Goal: Task Accomplishment & Management: Manage account settings

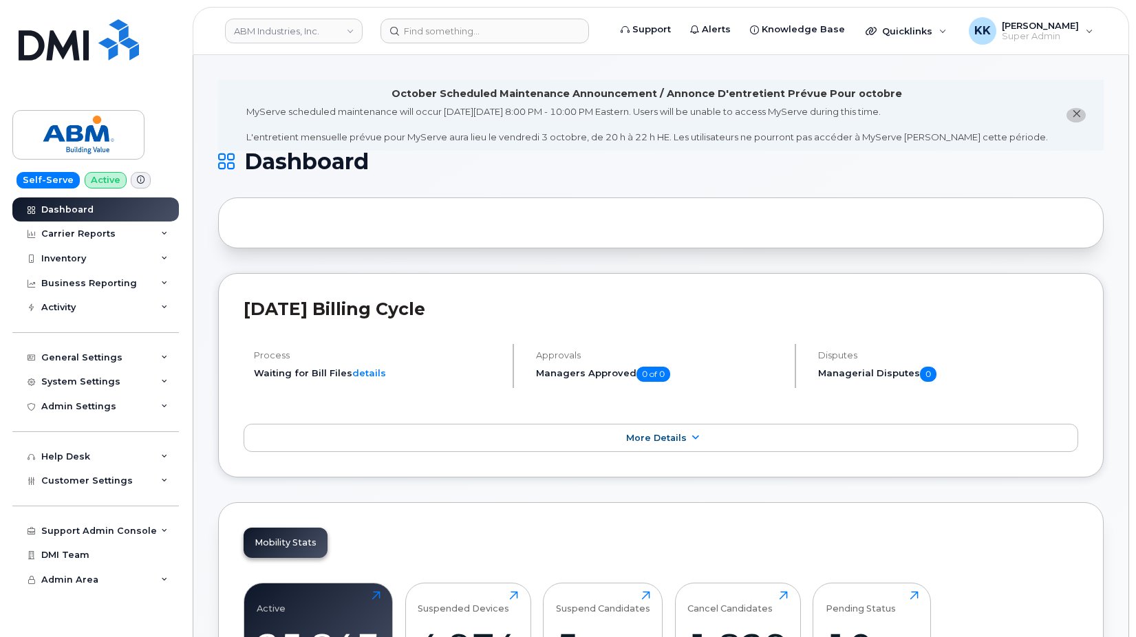
click at [284, 32] on link "ABM Industries, Inc." at bounding box center [294, 31] width 138 height 25
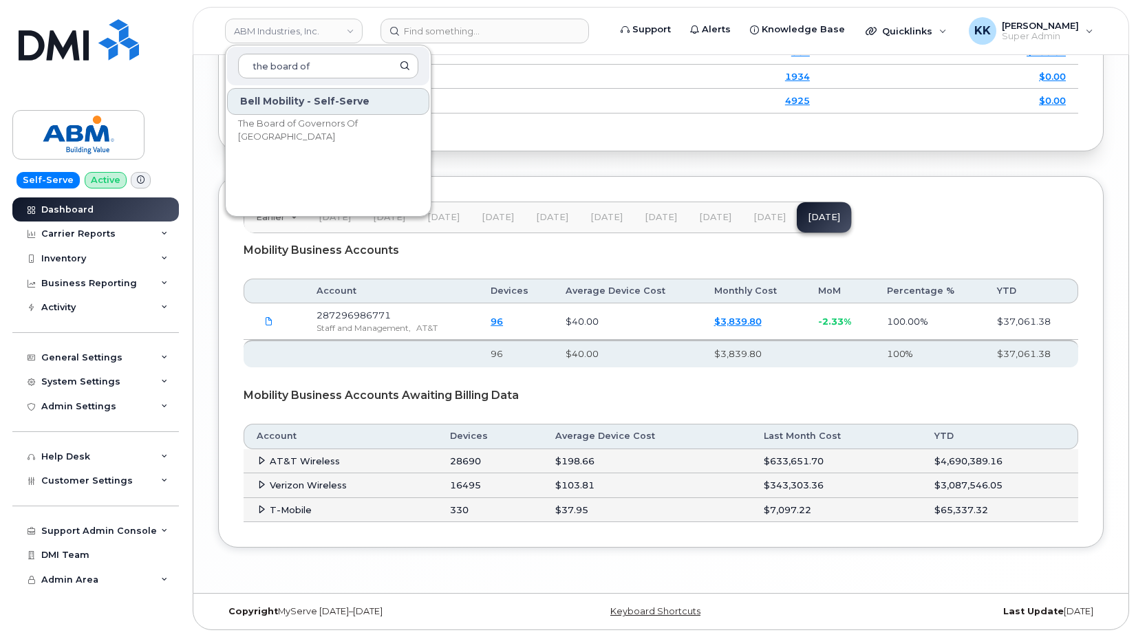
type input "the board of"
click at [312, 130] on span "The Board of Governors Of [GEOGRAPHIC_DATA]" at bounding box center [317, 130] width 158 height 27
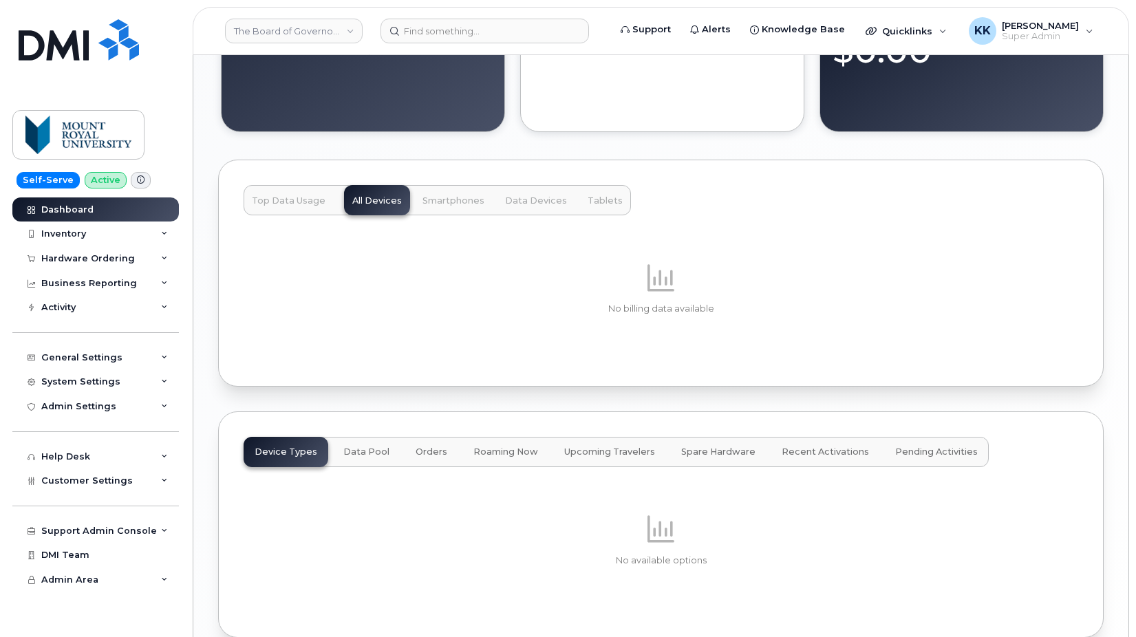
scroll to position [1290, 0]
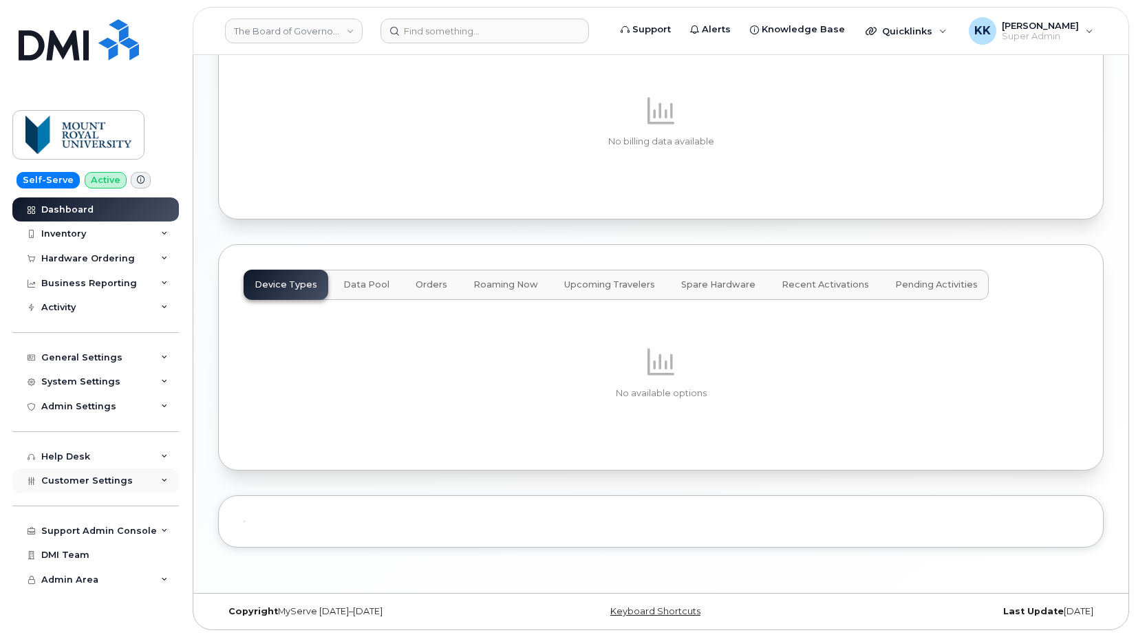
click at [86, 483] on span "Customer Settings" at bounding box center [87, 481] width 92 height 10
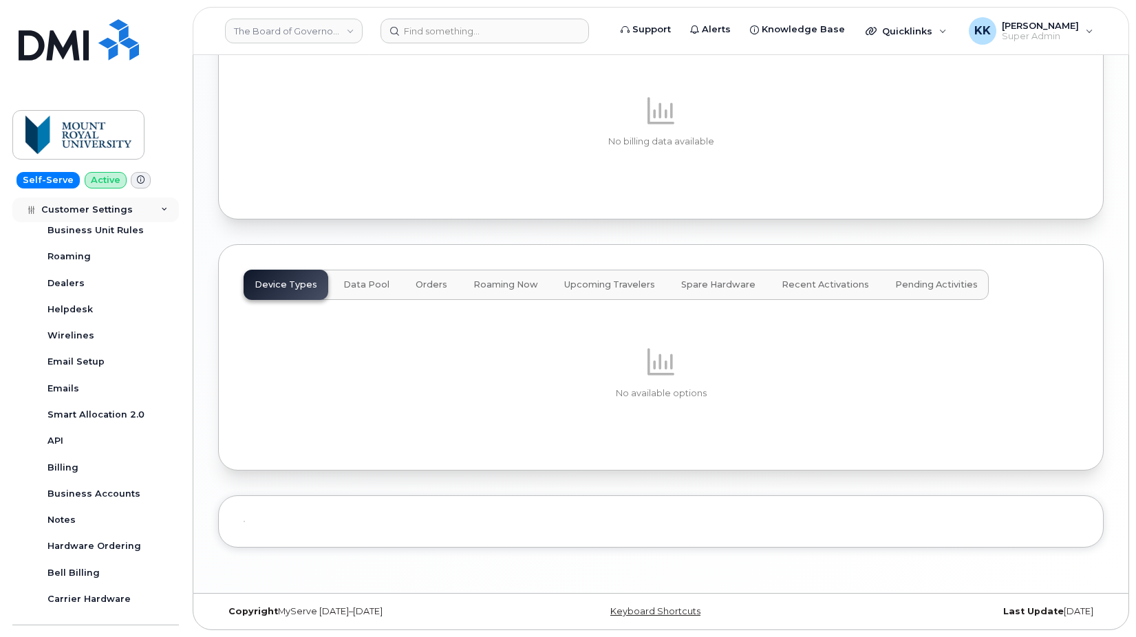
scroll to position [376, 0]
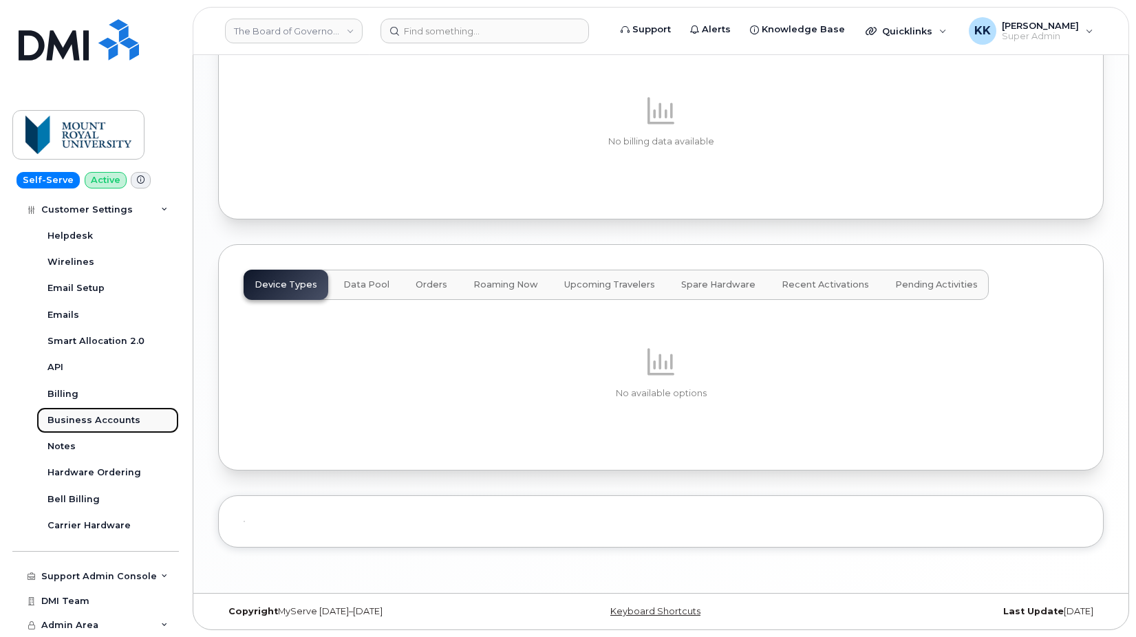
click at [101, 423] on div "Business Accounts" at bounding box center [93, 420] width 93 height 12
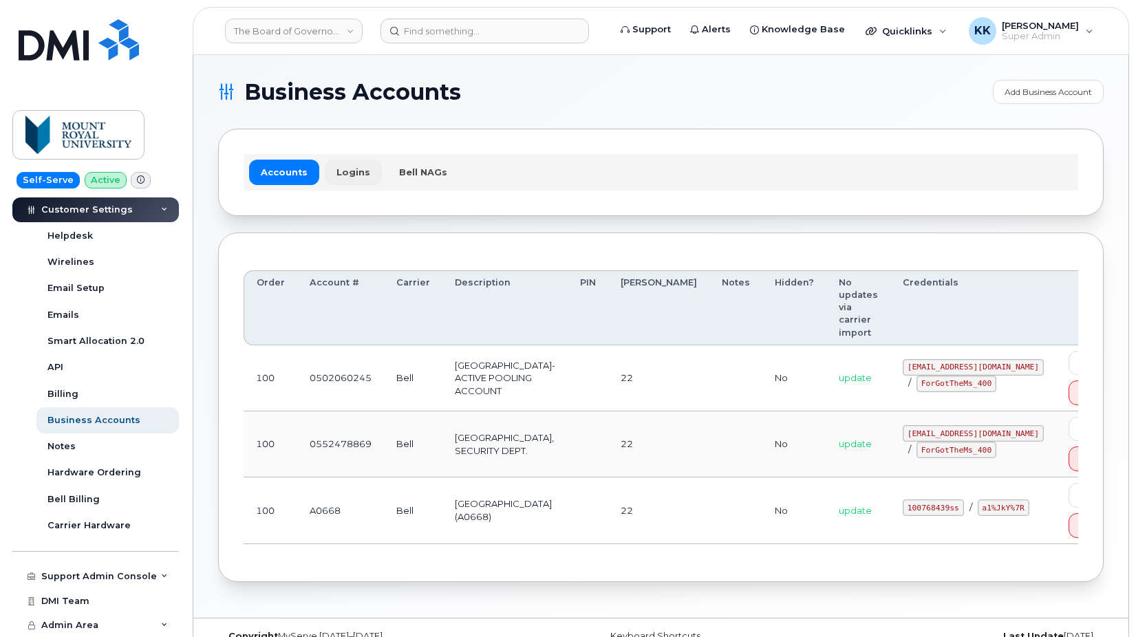
click at [335, 168] on link "Logins" at bounding box center [353, 172] width 57 height 25
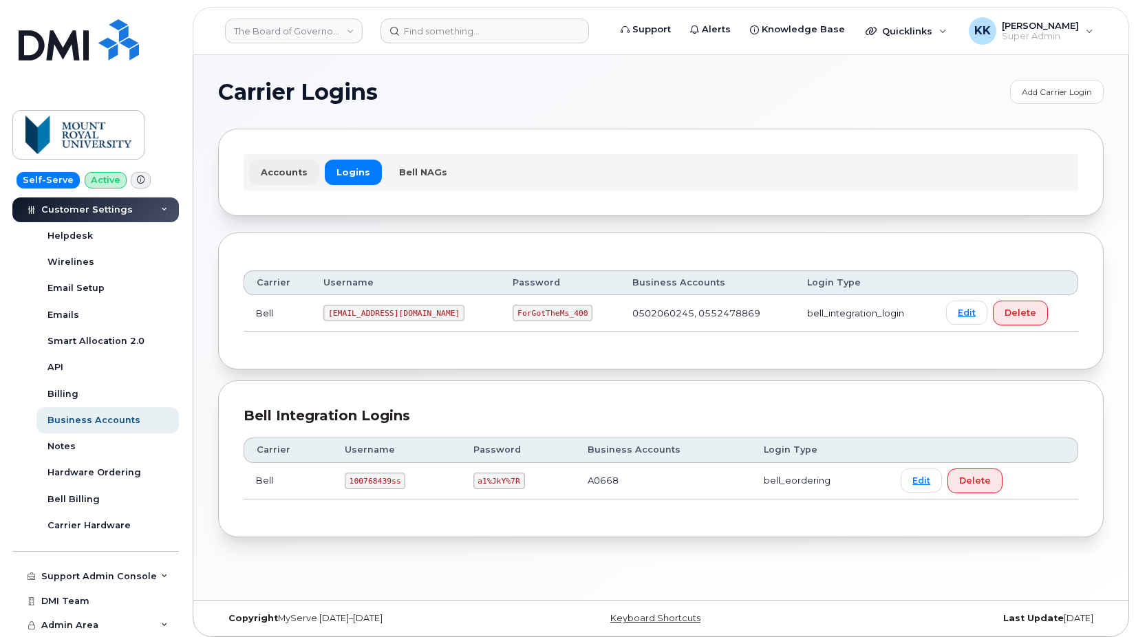
click at [285, 169] on link "Accounts" at bounding box center [284, 172] width 70 height 25
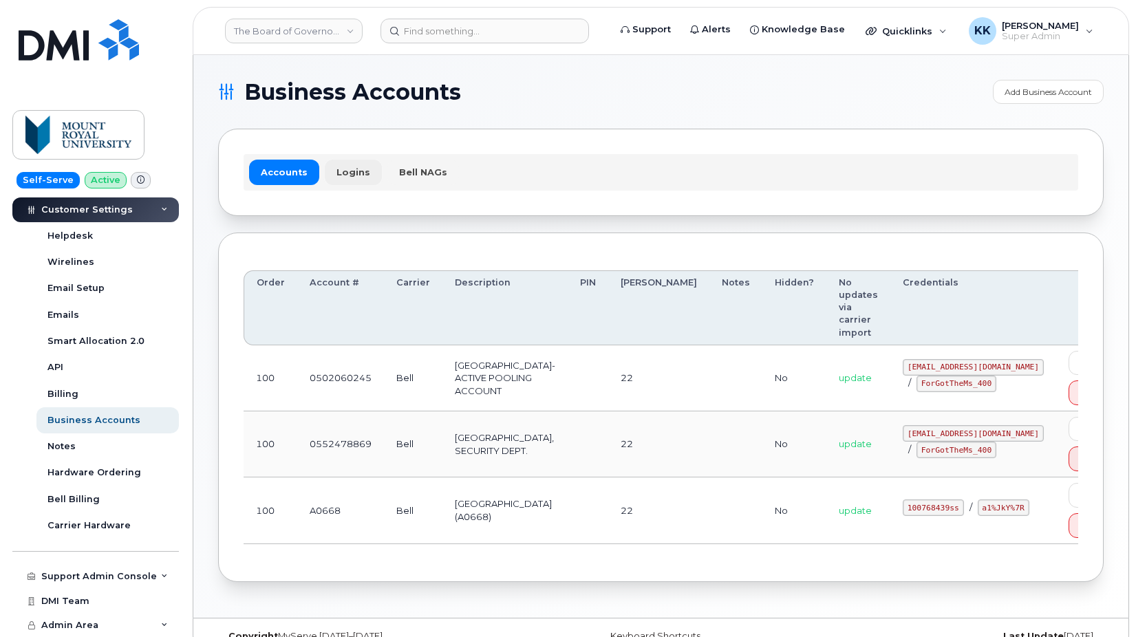
click at [341, 165] on link "Logins" at bounding box center [353, 172] width 57 height 25
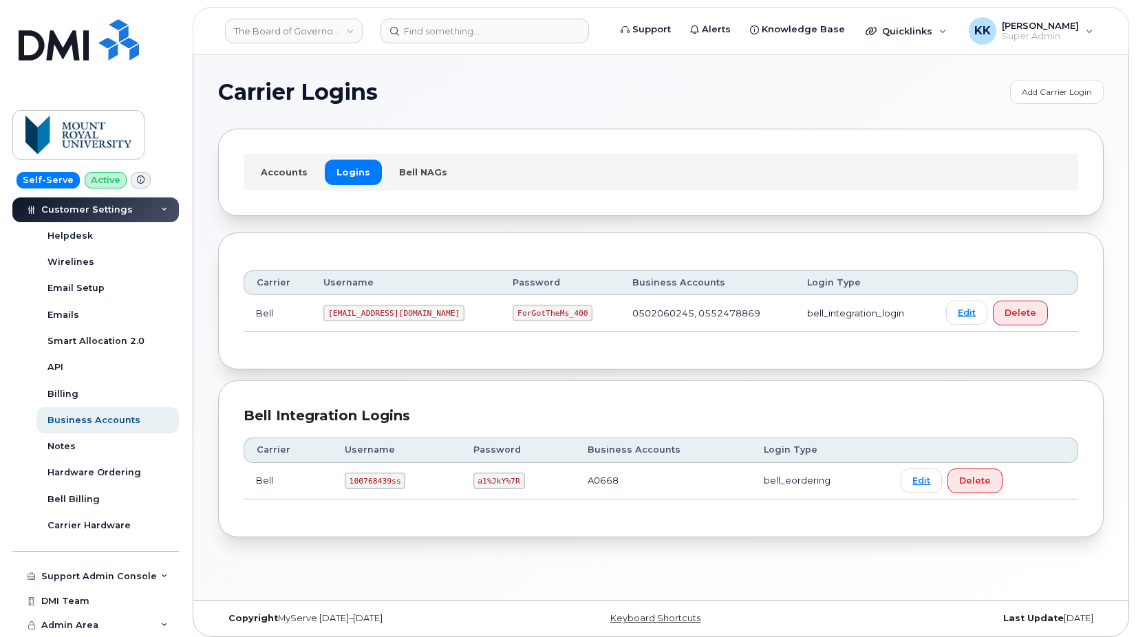
click at [362, 308] on code "mru@dminc.com" at bounding box center [393, 313] width 141 height 17
click at [513, 315] on code "ForGotTheMs_400" at bounding box center [553, 313] width 80 height 17
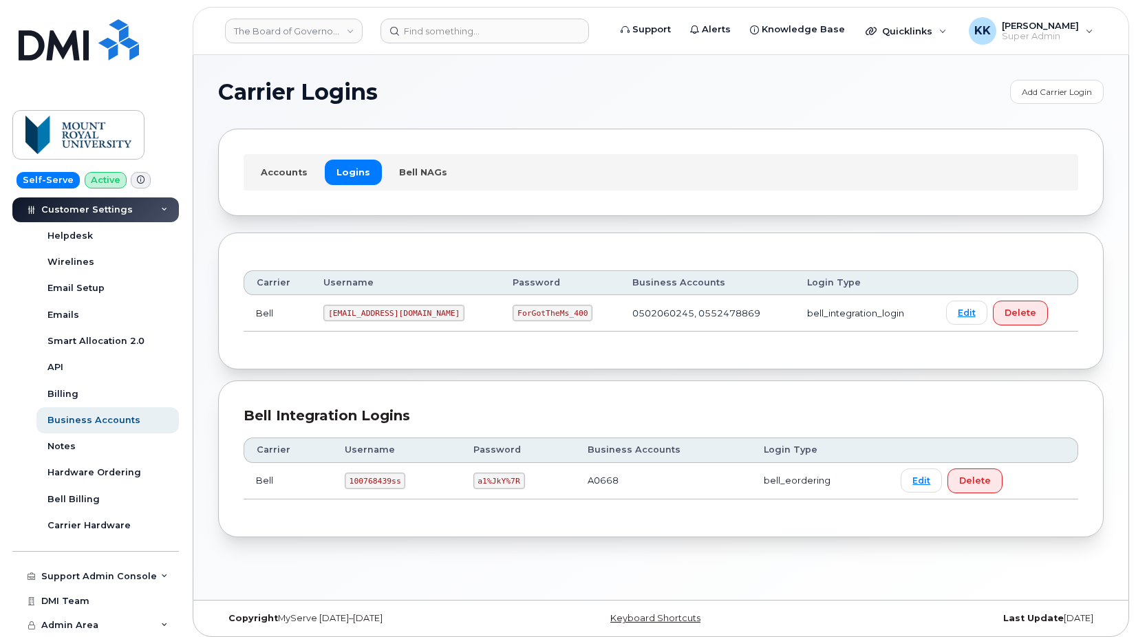
click at [513, 315] on code "ForGotTheMs_400" at bounding box center [553, 313] width 80 height 17
click at [261, 177] on link "Accounts" at bounding box center [284, 172] width 70 height 25
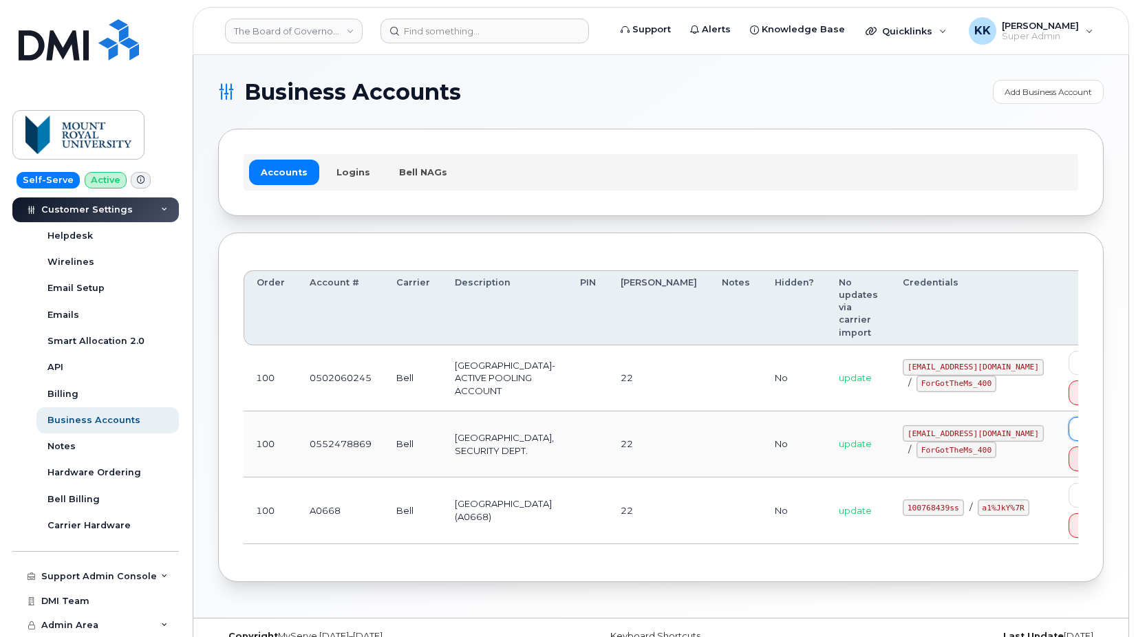
click at [1069, 417] on link "Edit" at bounding box center [1089, 429] width 41 height 24
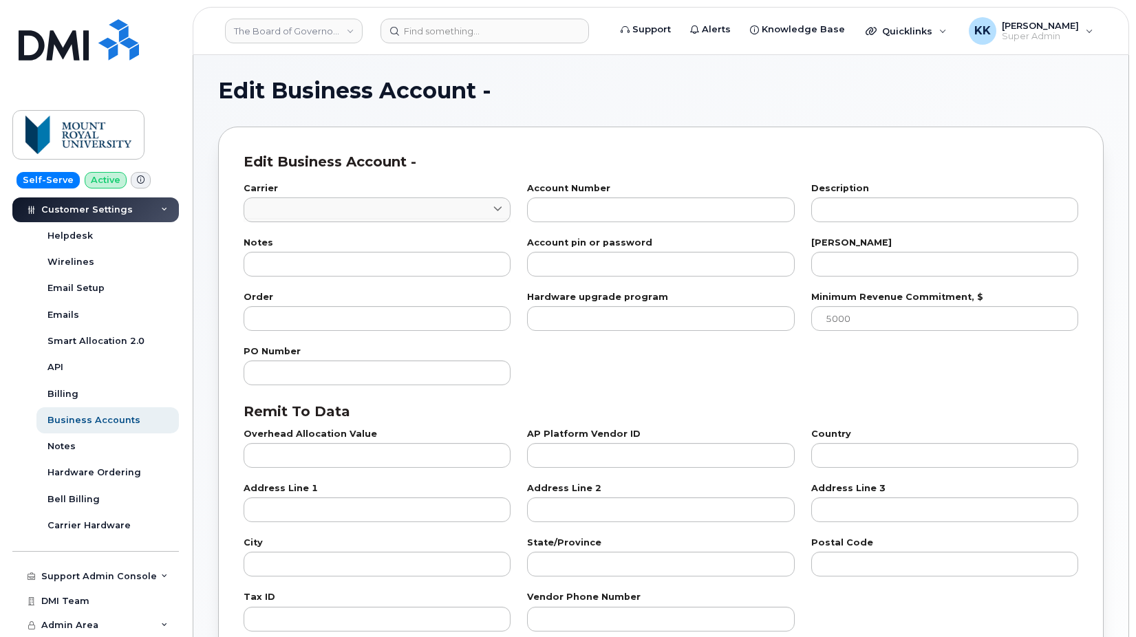
type input "1"
type input "0552478869"
type input "MOUNT ROYAL UNIVERSITY, SECURITY DEPT."
type input "22"
type input "100"
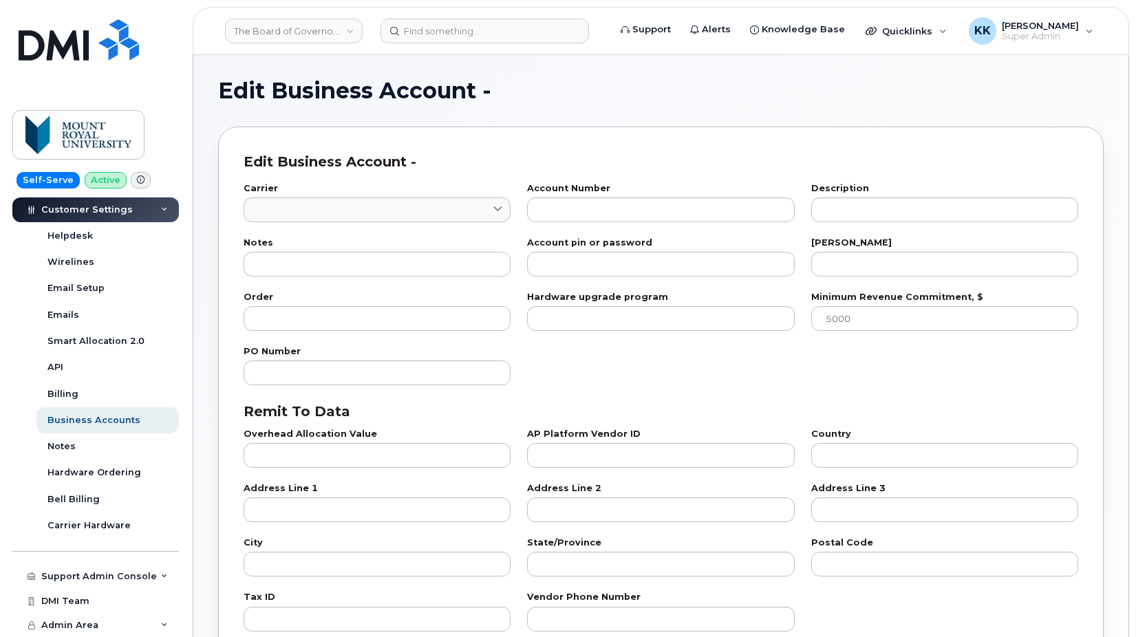
checkbox input "true"
select select "1788"
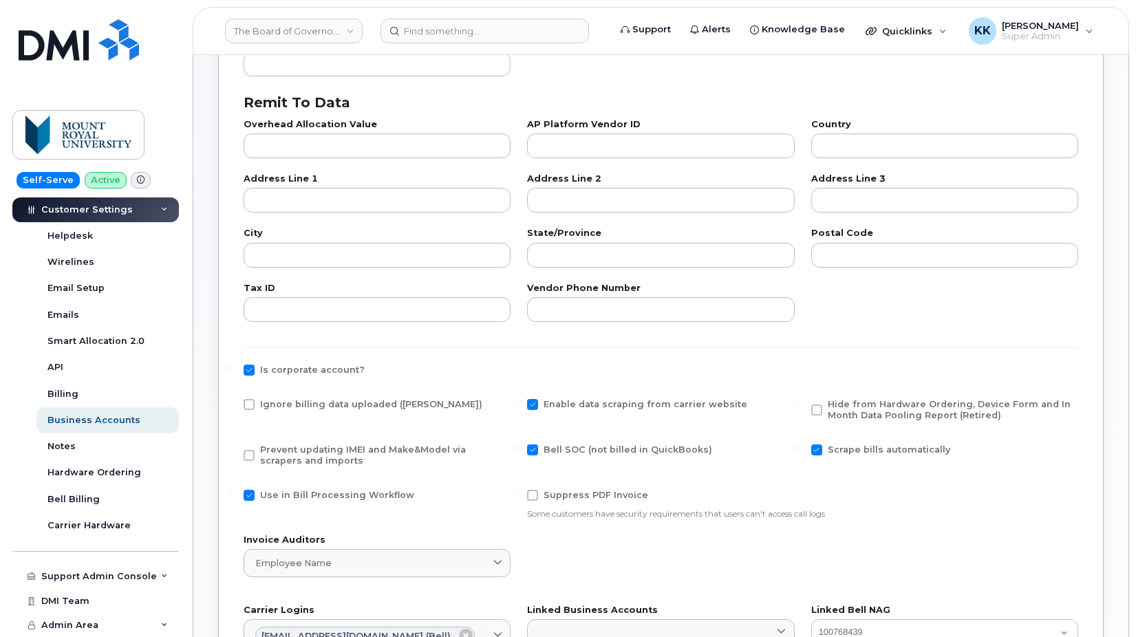
scroll to position [491, 0]
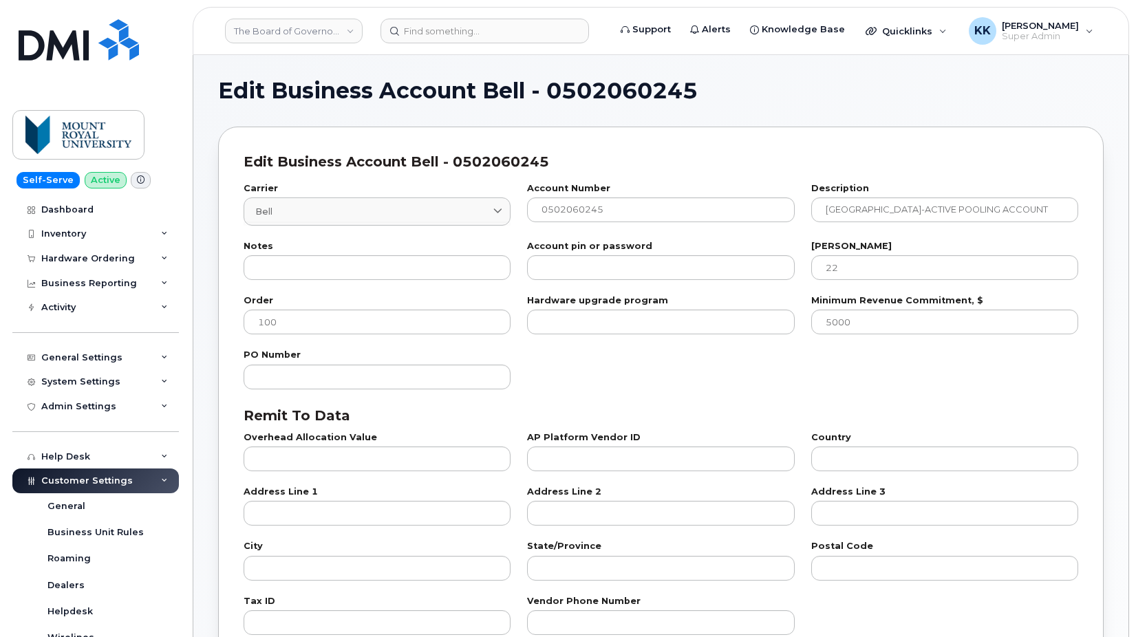
select select "1788"
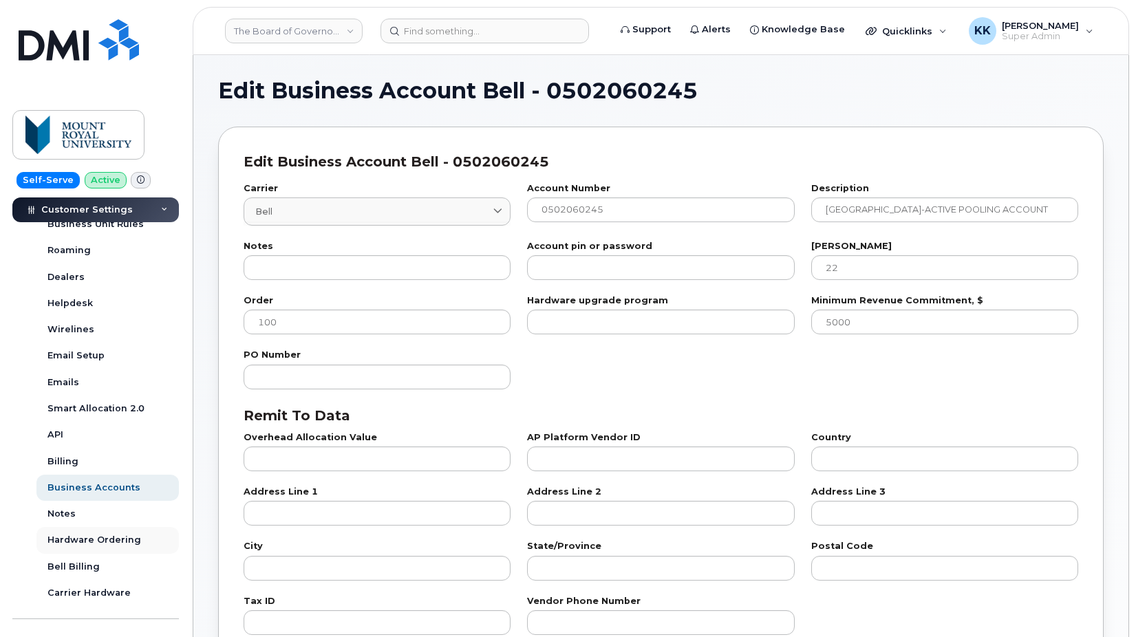
scroll to position [330, 0]
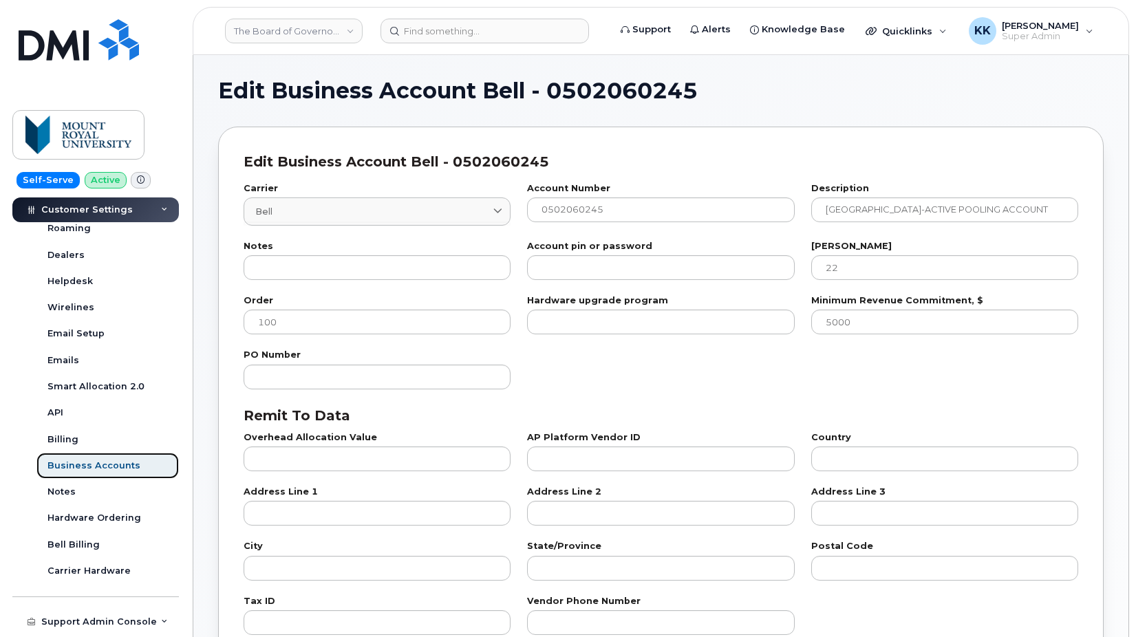
click at [100, 467] on div "Business Accounts" at bounding box center [93, 466] width 93 height 12
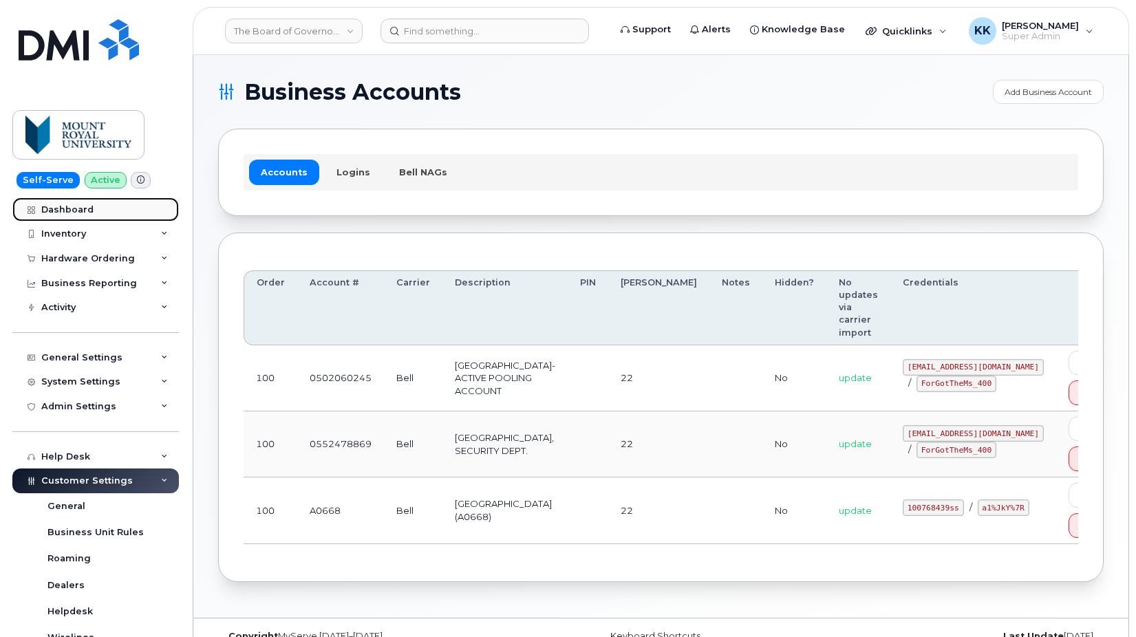
click at [83, 214] on div "Dashboard" at bounding box center [67, 209] width 52 height 11
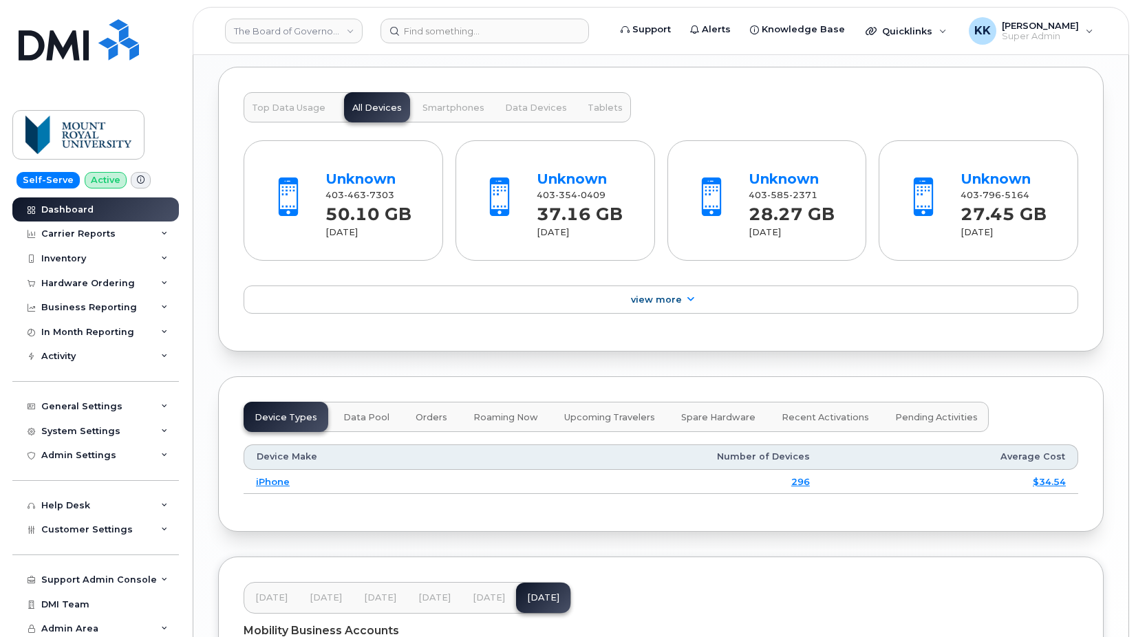
scroll to position [1737, 0]
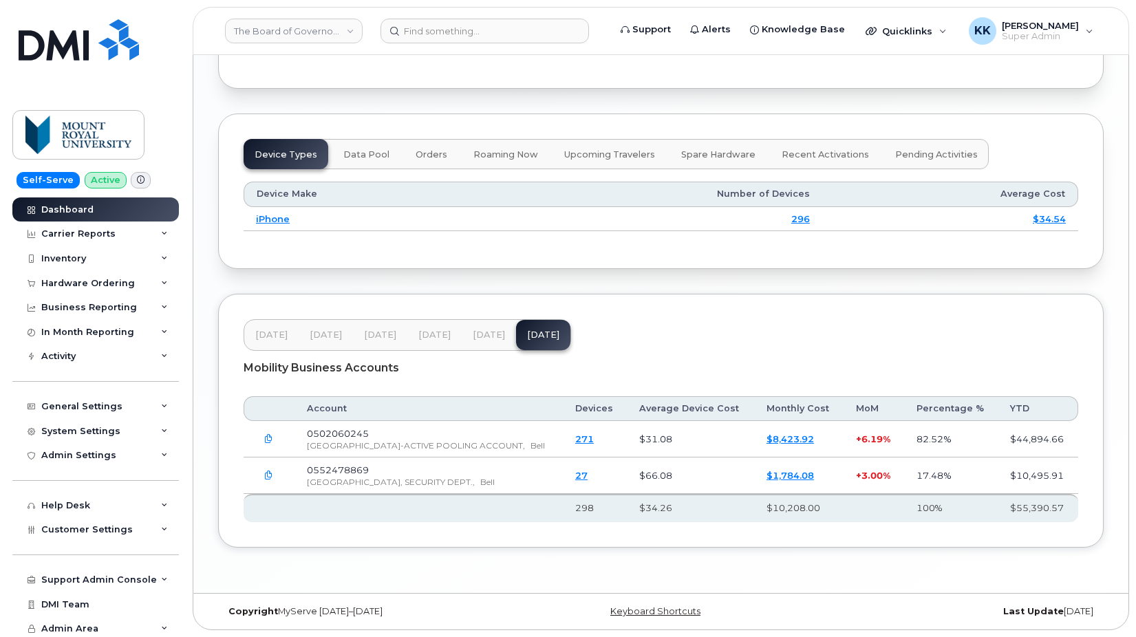
click at [468, 339] on button "[DATE]" at bounding box center [489, 335] width 54 height 30
click at [440, 337] on span "[DATE]" at bounding box center [434, 335] width 32 height 11
click at [394, 344] on button "[DATE]" at bounding box center [380, 335] width 54 height 30
click at [324, 343] on button "[DATE]" at bounding box center [326, 335] width 54 height 30
click at [292, 344] on button "[DATE]" at bounding box center [271, 335] width 54 height 30
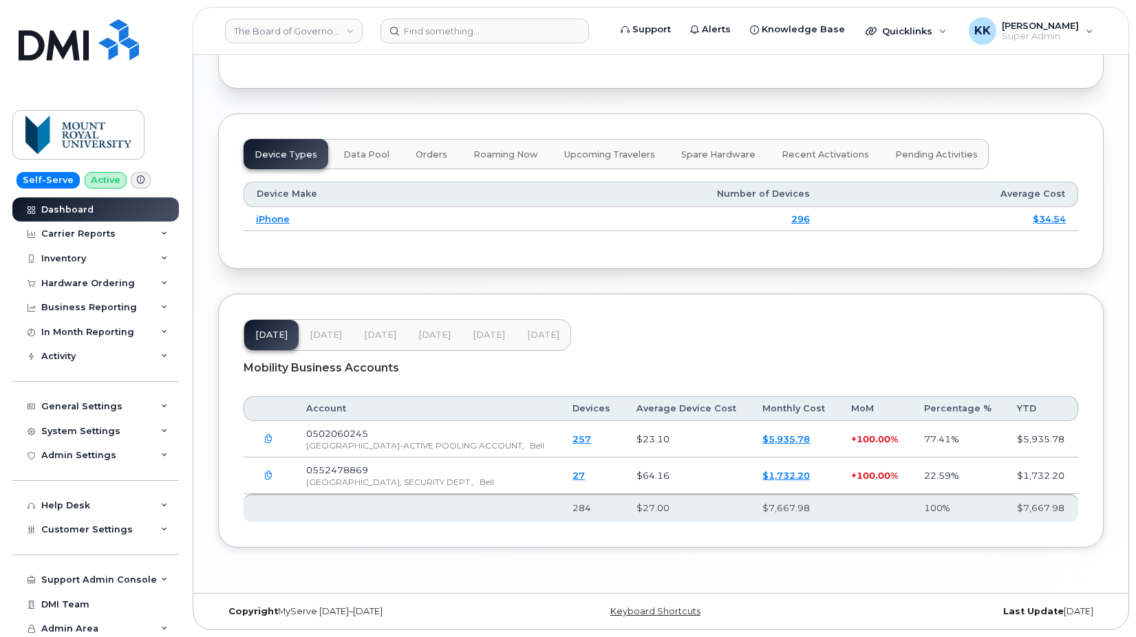
click at [264, 471] on button "button" at bounding box center [268, 475] width 25 height 25
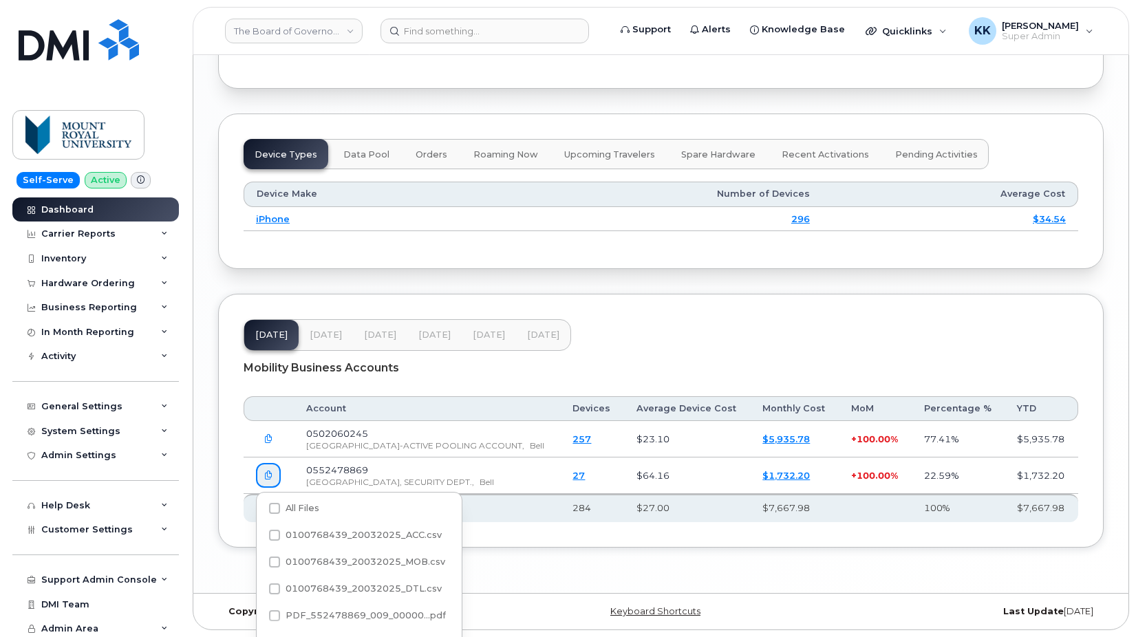
click at [269, 438] on icon "button" at bounding box center [268, 439] width 9 height 9
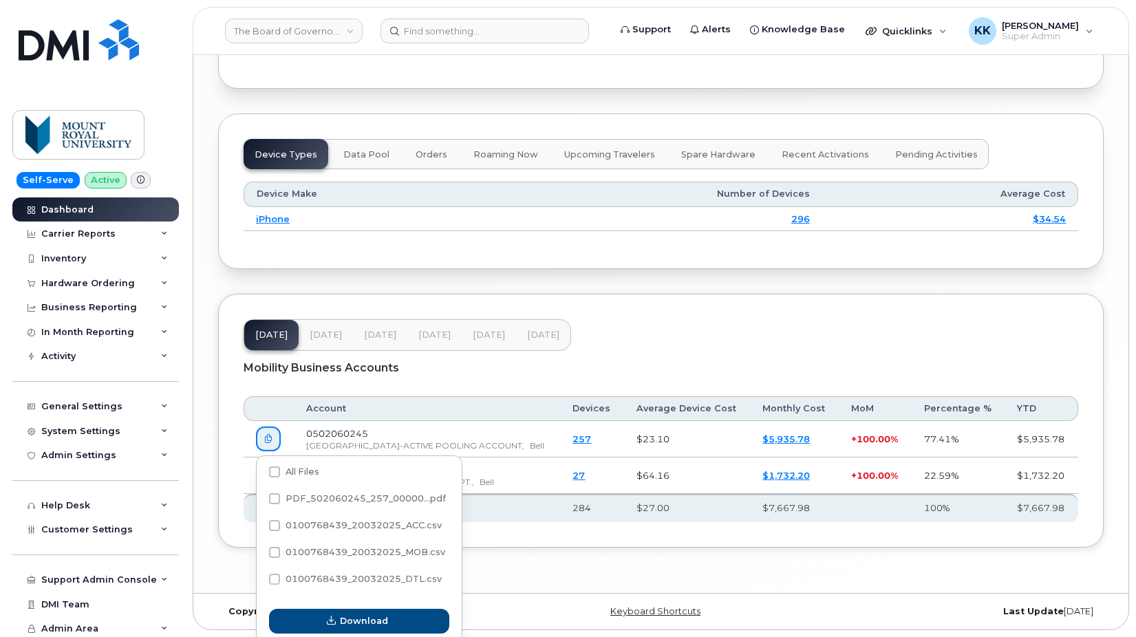
click at [324, 330] on span "[DATE]" at bounding box center [326, 335] width 32 height 11
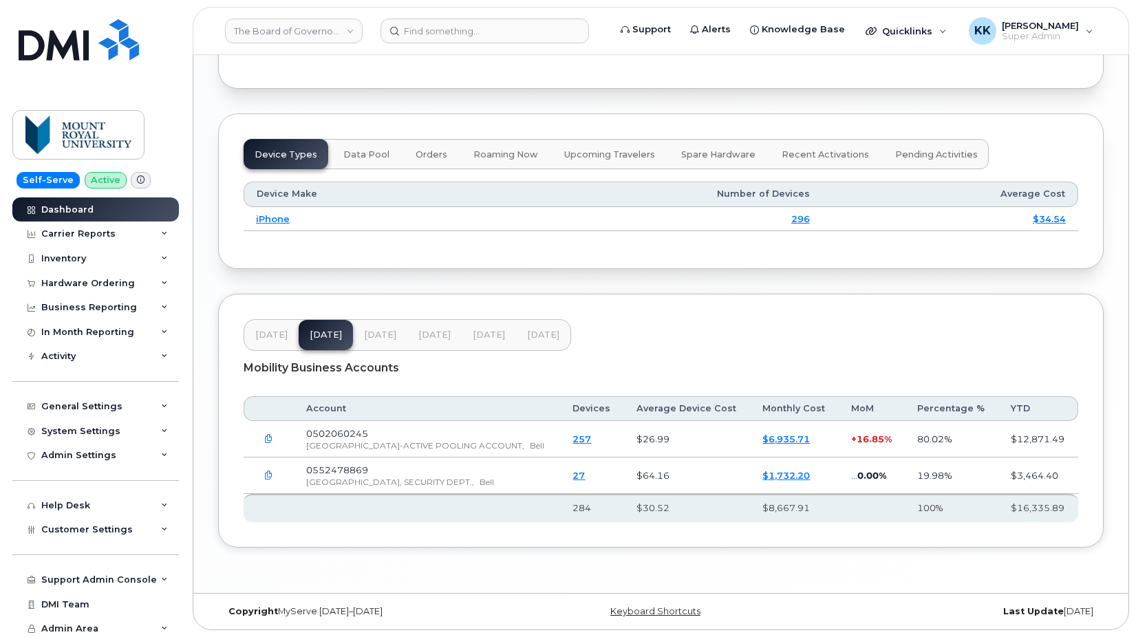
click at [271, 440] on icon "button" at bounding box center [268, 439] width 9 height 9
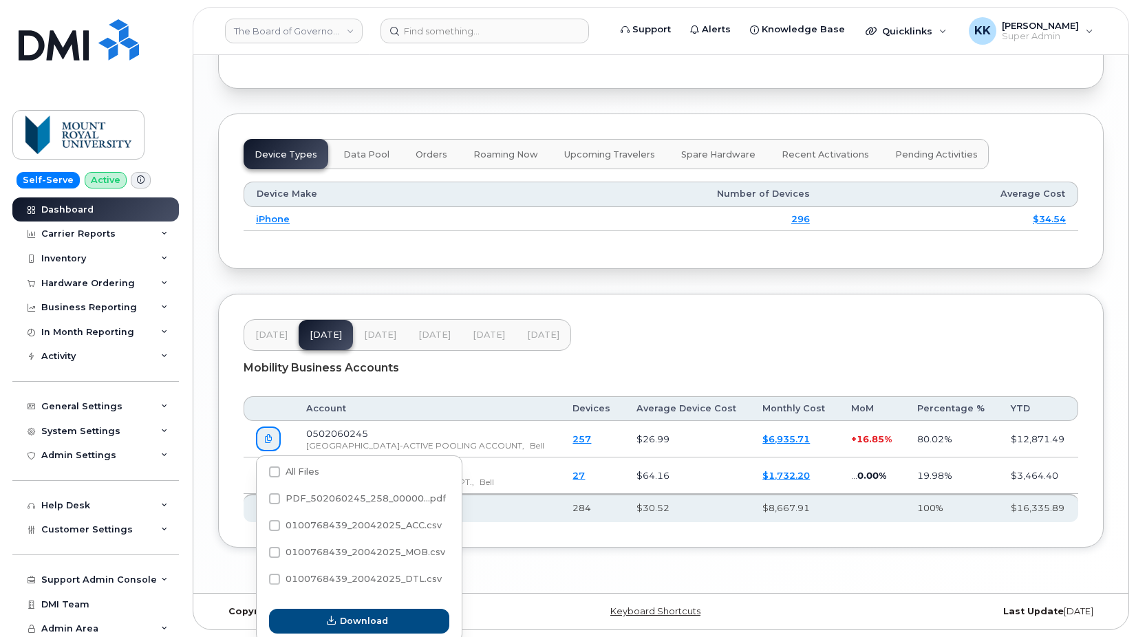
click at [237, 457] on div "Mar 25 Apr 25 May 25 Jun 25 Jul 25 Aug 25 Mobility Business Accounts Account De…" at bounding box center [661, 421] width 886 height 254
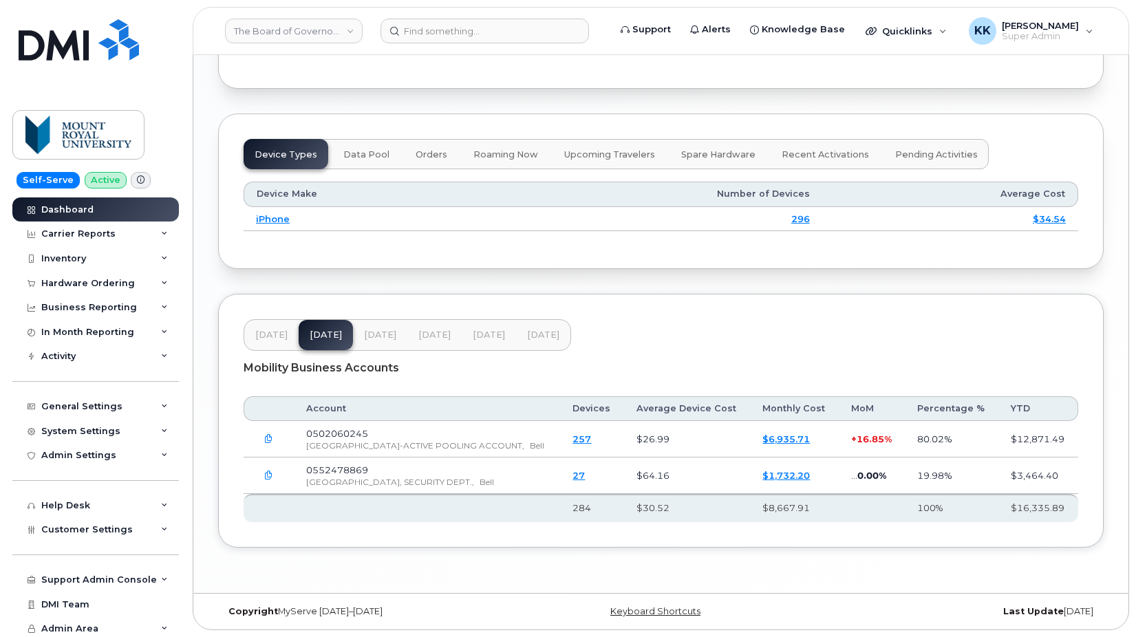
click at [269, 476] on icon "button" at bounding box center [268, 475] width 9 height 9
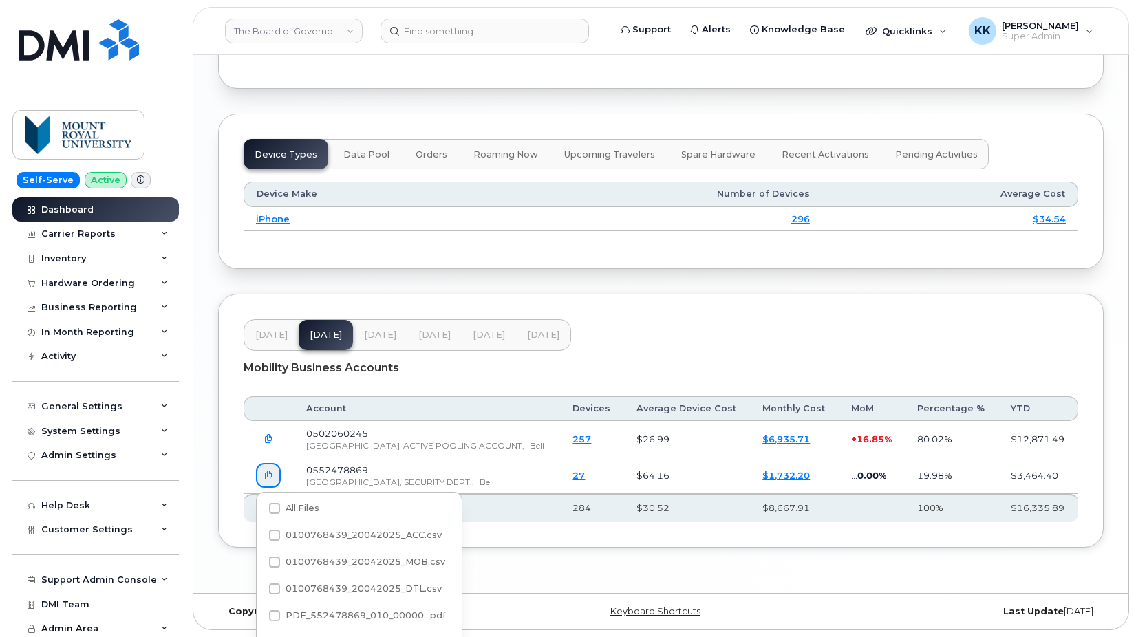
click at [687, 319] on div "Mar 25 Apr 25 May 25 Jun 25 Jul 25 Aug 25 Mobility Business Accounts Account De…" at bounding box center [661, 421] width 886 height 254
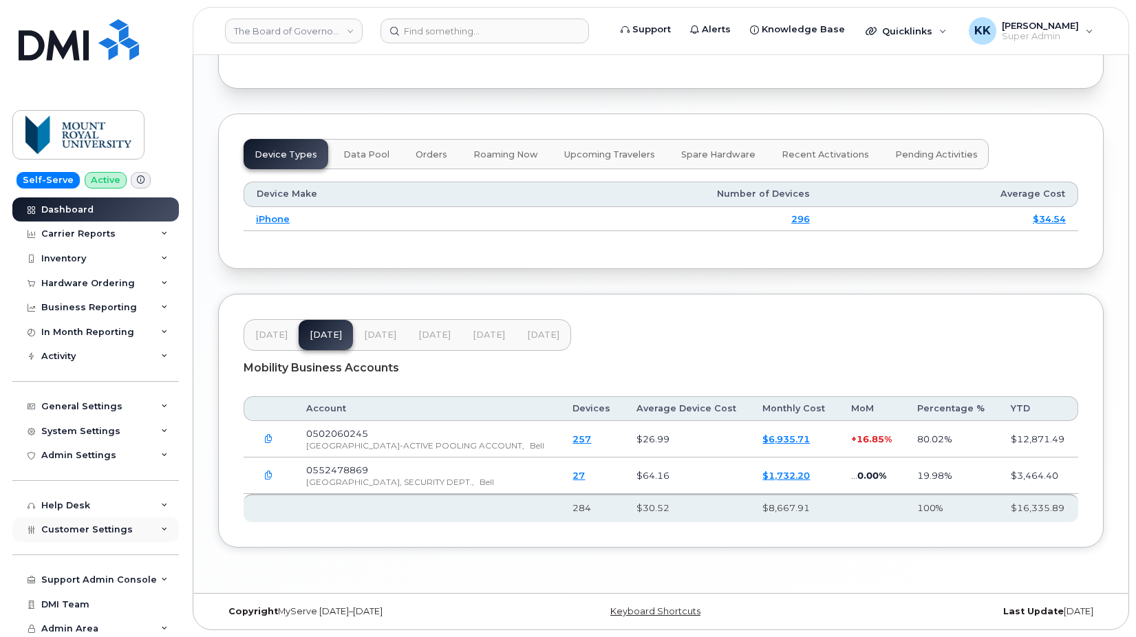
click at [105, 523] on div "Customer Settings" at bounding box center [95, 530] width 167 height 25
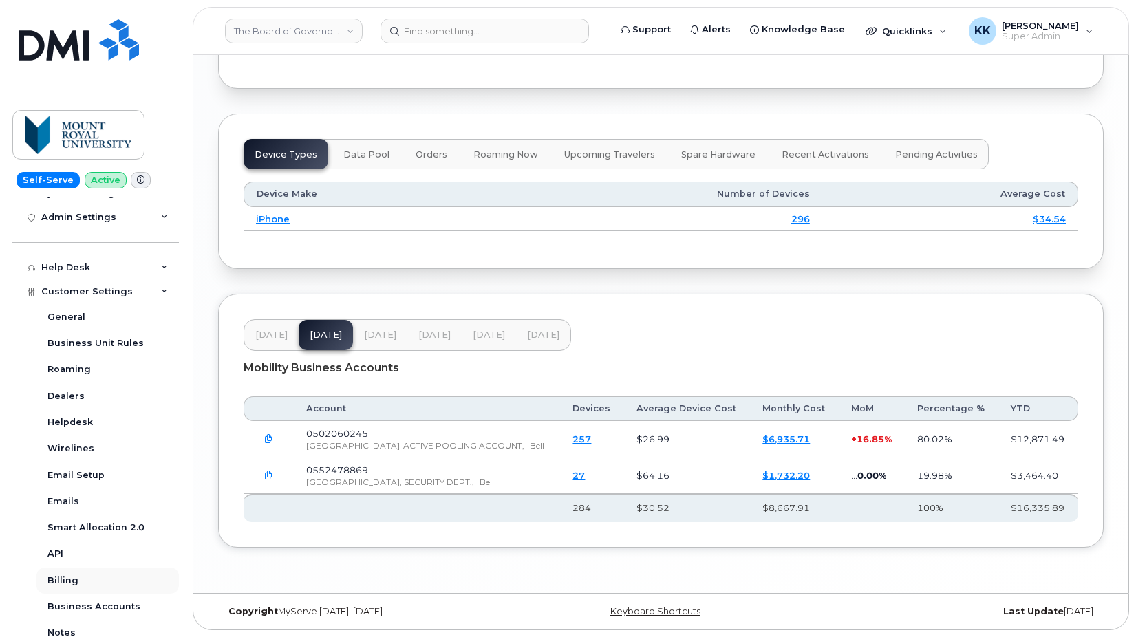
scroll to position [330, 0]
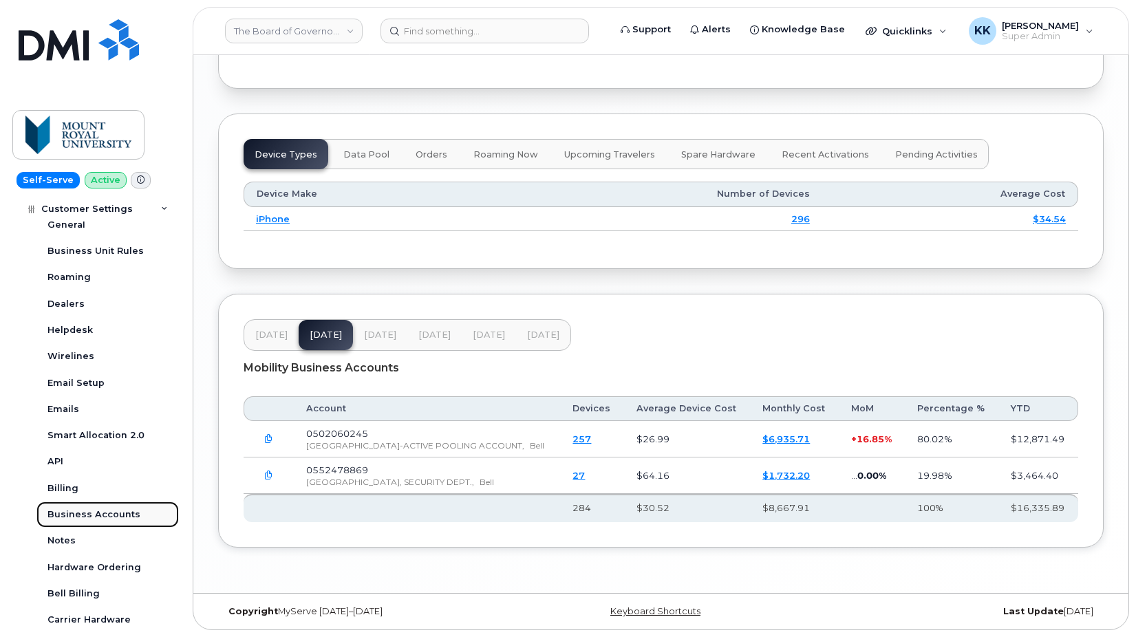
click at [91, 515] on div "Business Accounts" at bounding box center [93, 515] width 93 height 12
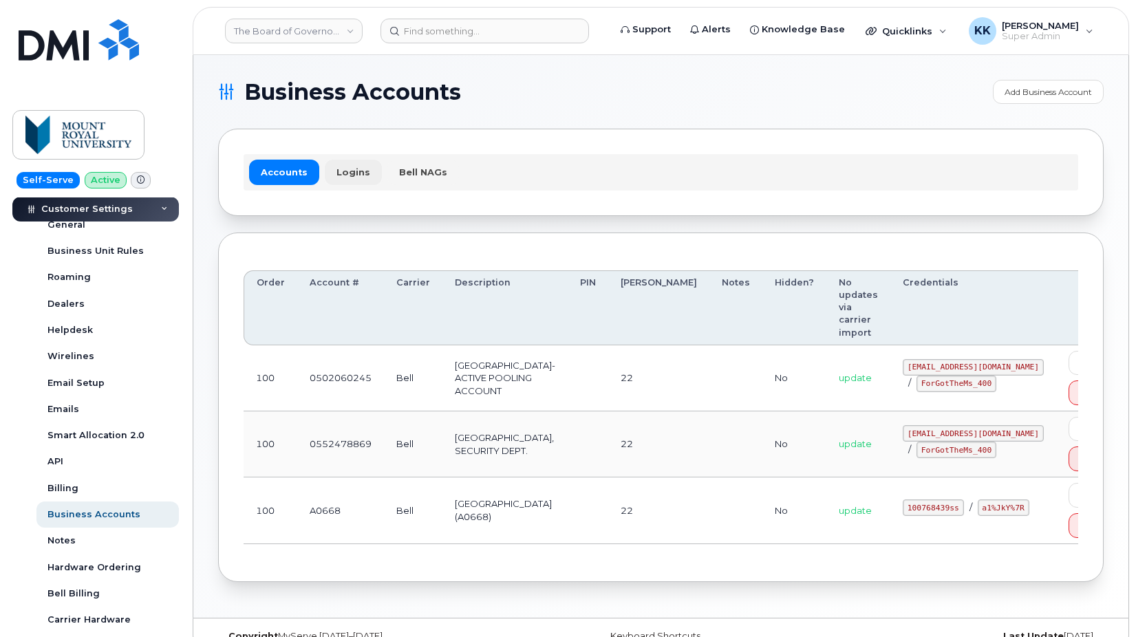
click at [348, 165] on link "Logins" at bounding box center [353, 172] width 57 height 25
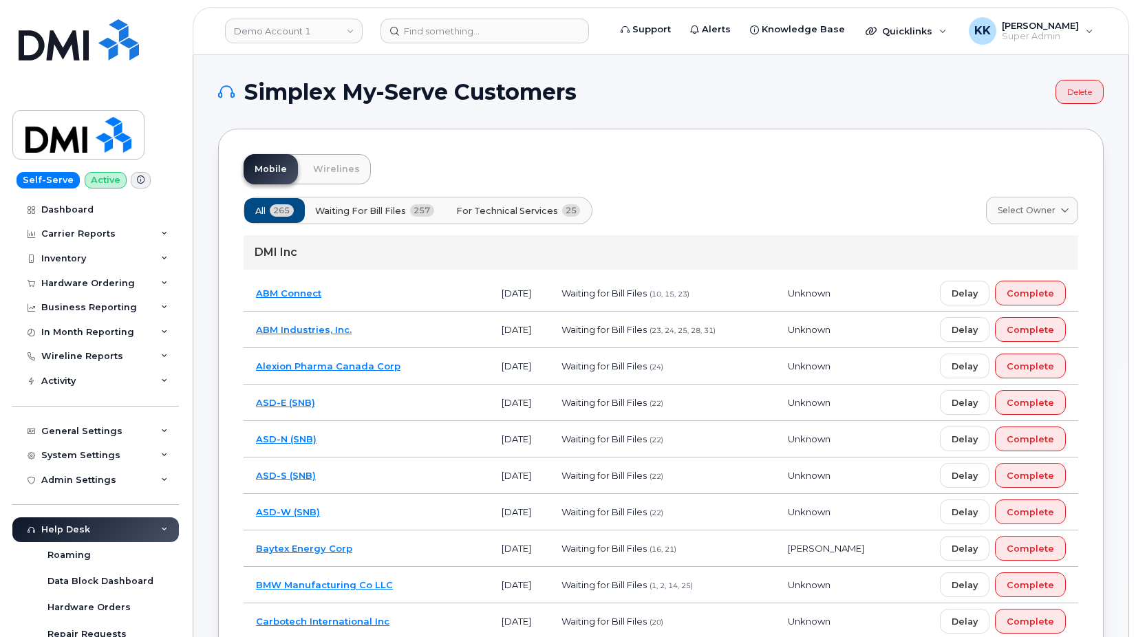
click at [537, 200] on button "For Technical Services 25" at bounding box center [519, 210] width 148 height 25
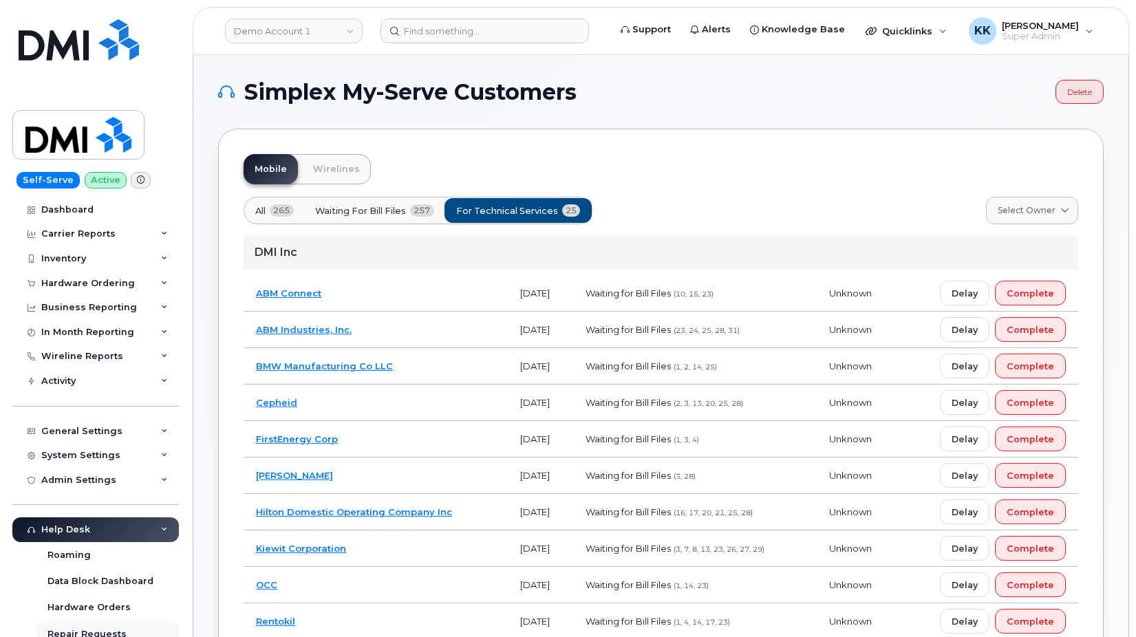
scroll to position [291, 0]
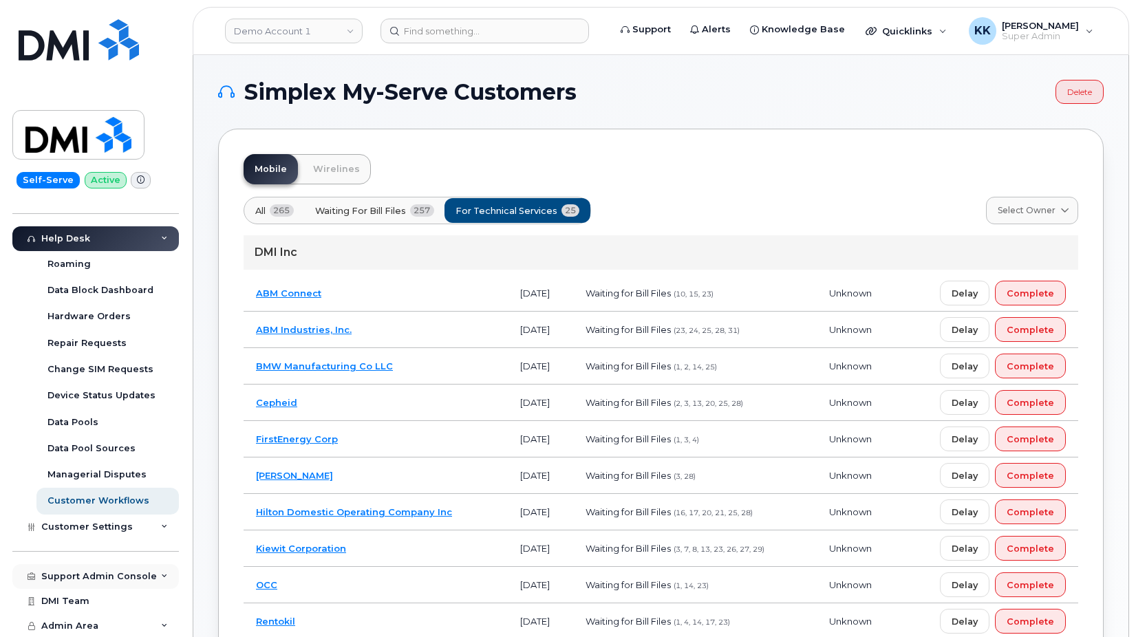
click at [81, 582] on div "Support Admin Console" at bounding box center [99, 576] width 116 height 11
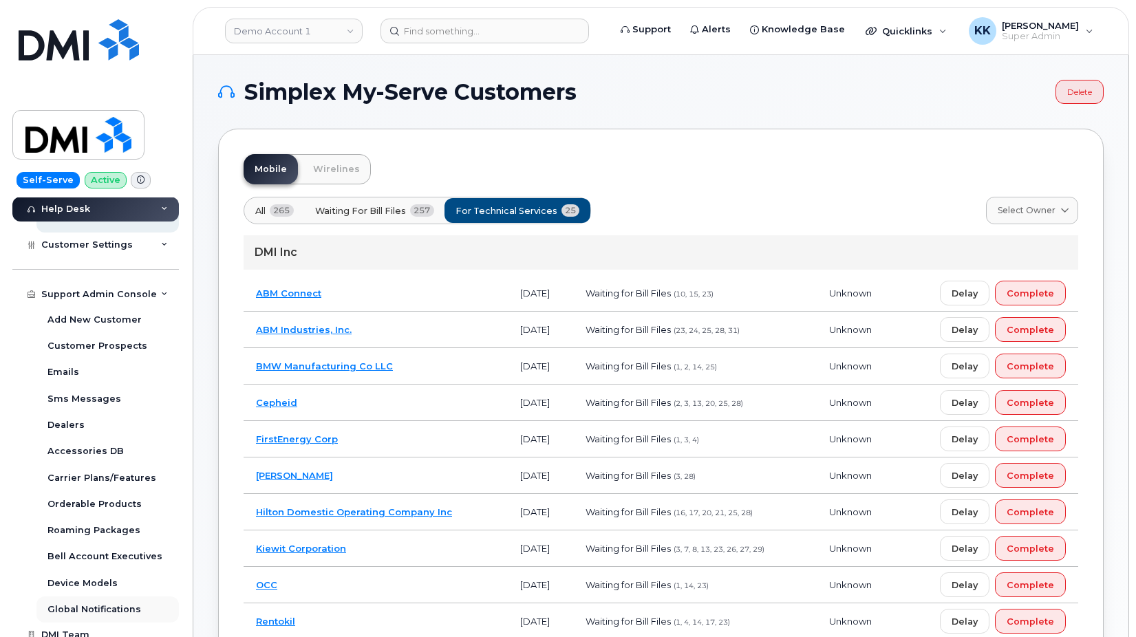
scroll to position [608, 0]
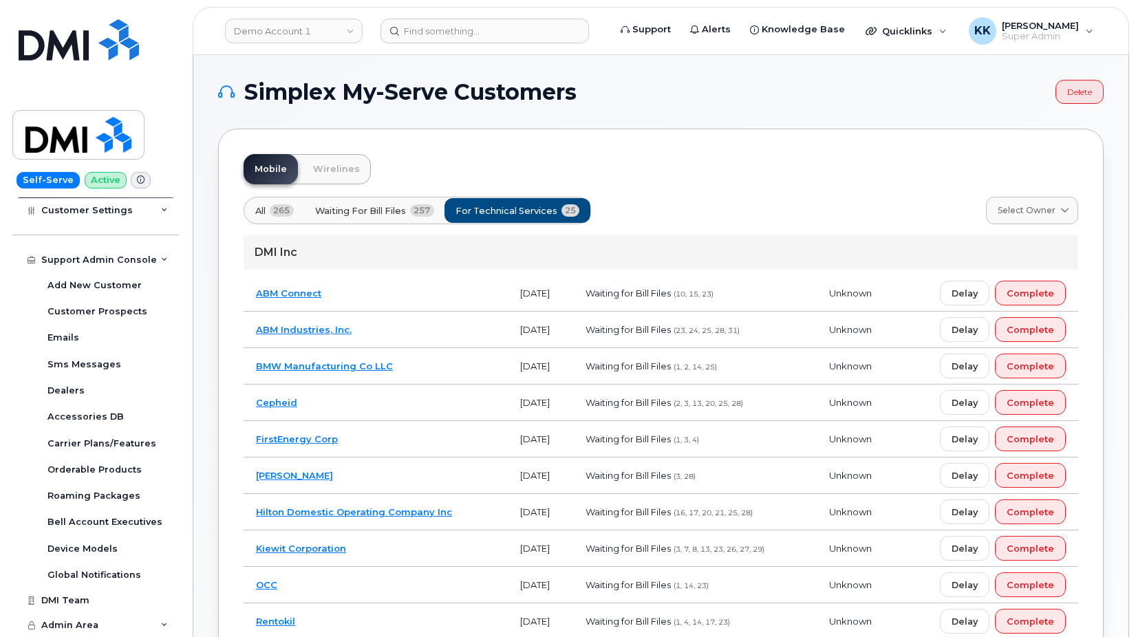
click at [432, 374] on td "BMW Manufacturing Co LLC" at bounding box center [376, 366] width 264 height 36
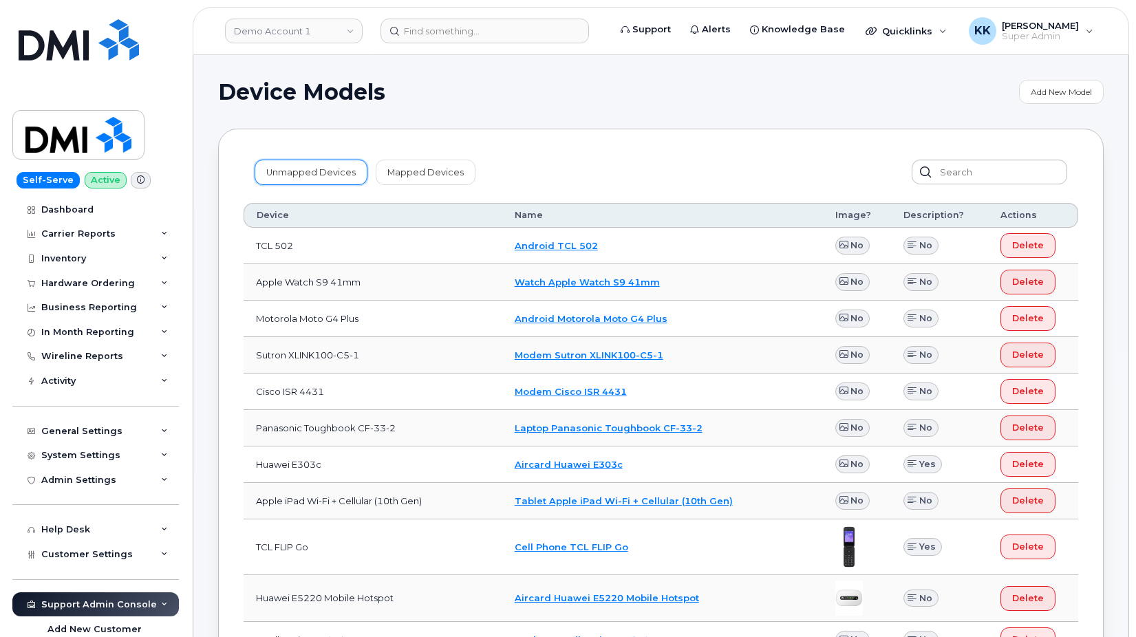
click at [310, 172] on link "Unmapped Devices" at bounding box center [311, 172] width 113 height 25
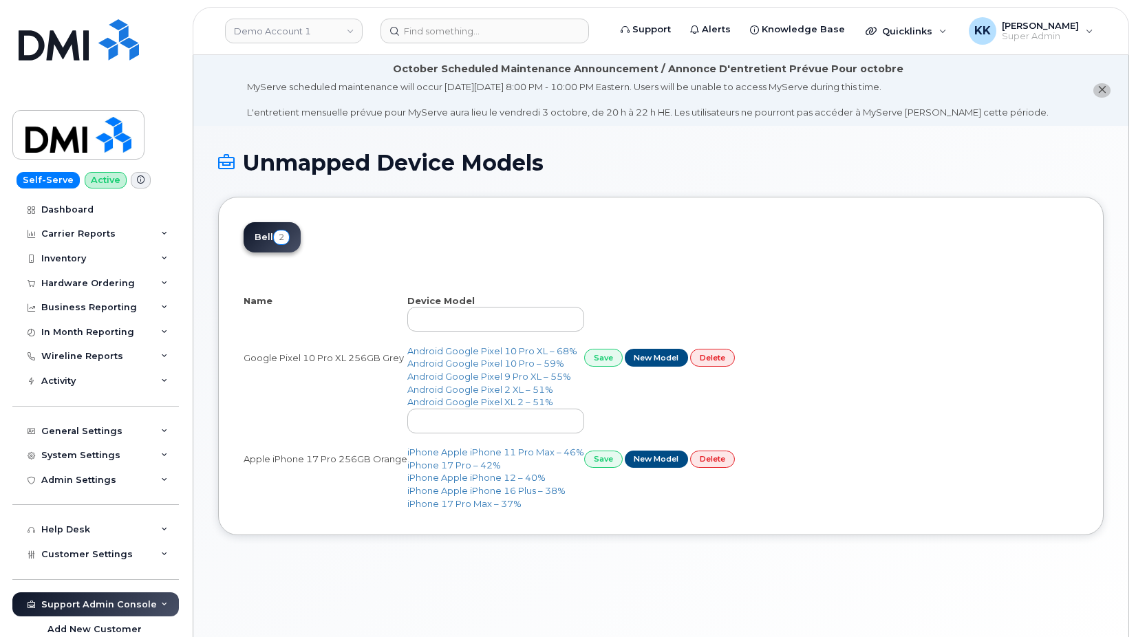
select select "25"
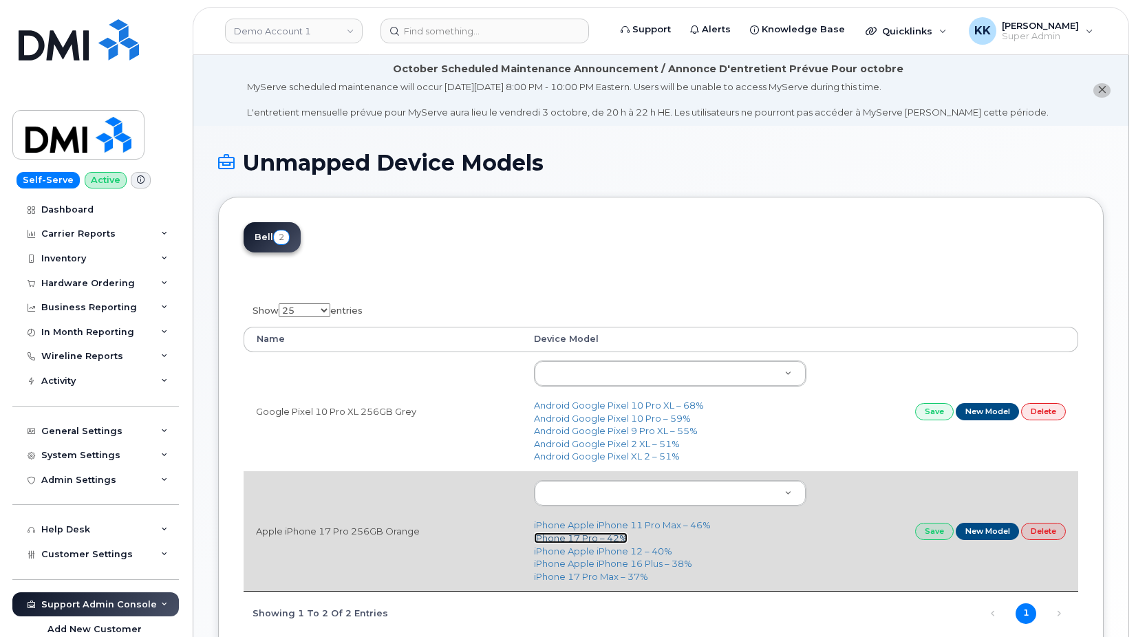
click at [575, 539] on link "iPhone 17 Pro – 42%" at bounding box center [581, 538] width 94 height 11
type input "3443"
click at [935, 535] on link "Save" at bounding box center [934, 531] width 39 height 17
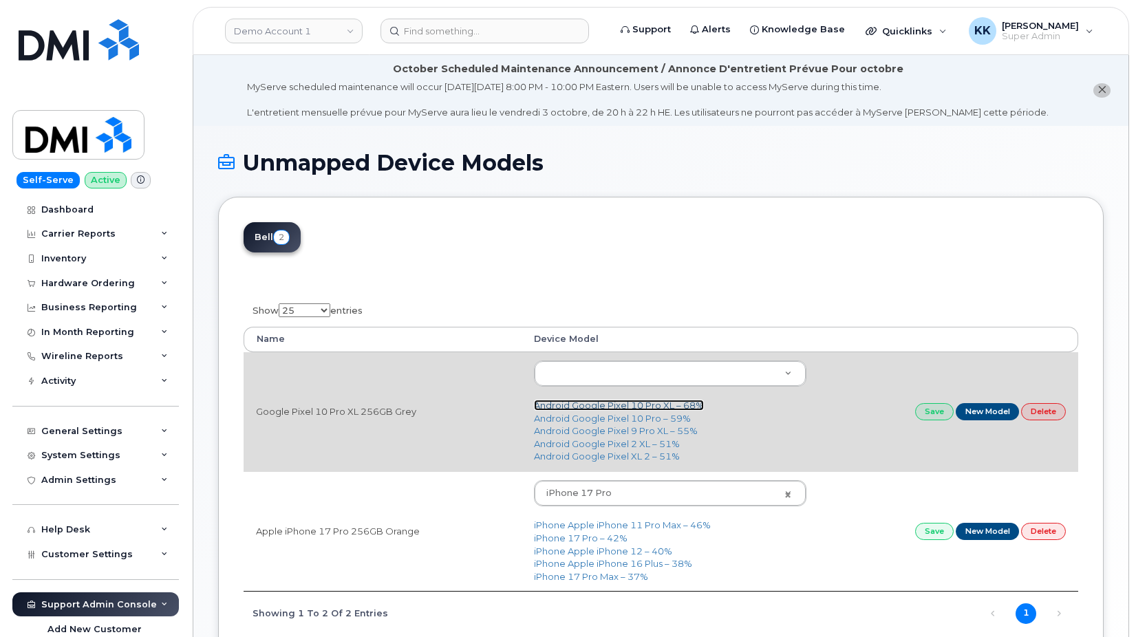
click at [620, 406] on link "Android Google Pixel 10 Pro XL – 68%" at bounding box center [619, 405] width 170 height 11
type input "3432"
click at [930, 412] on link "Save" at bounding box center [934, 411] width 39 height 17
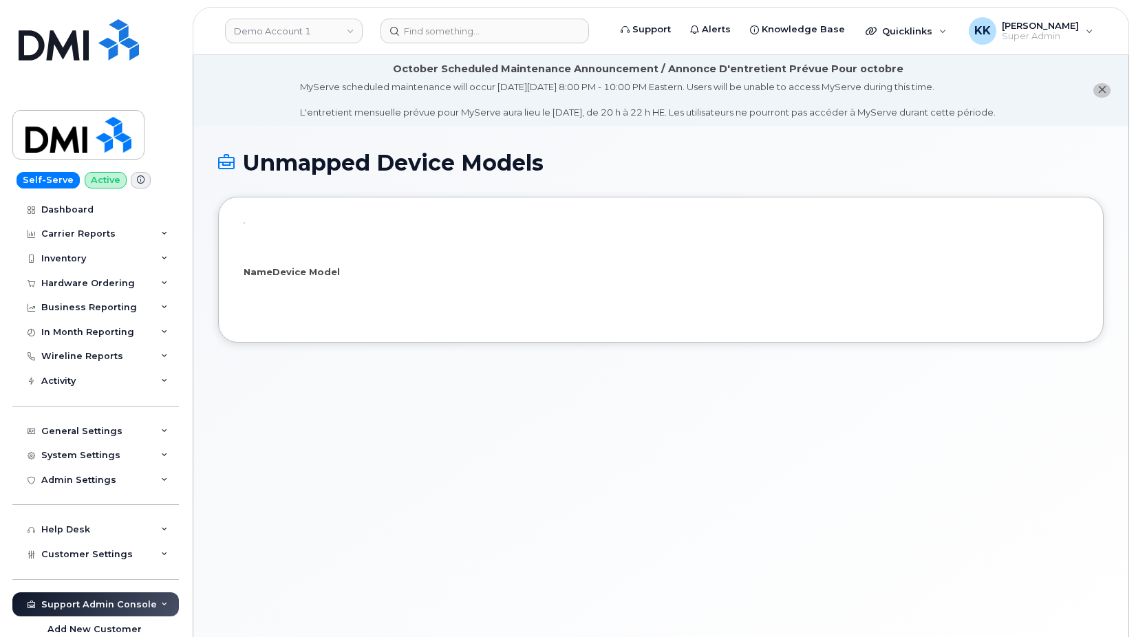
select select "25"
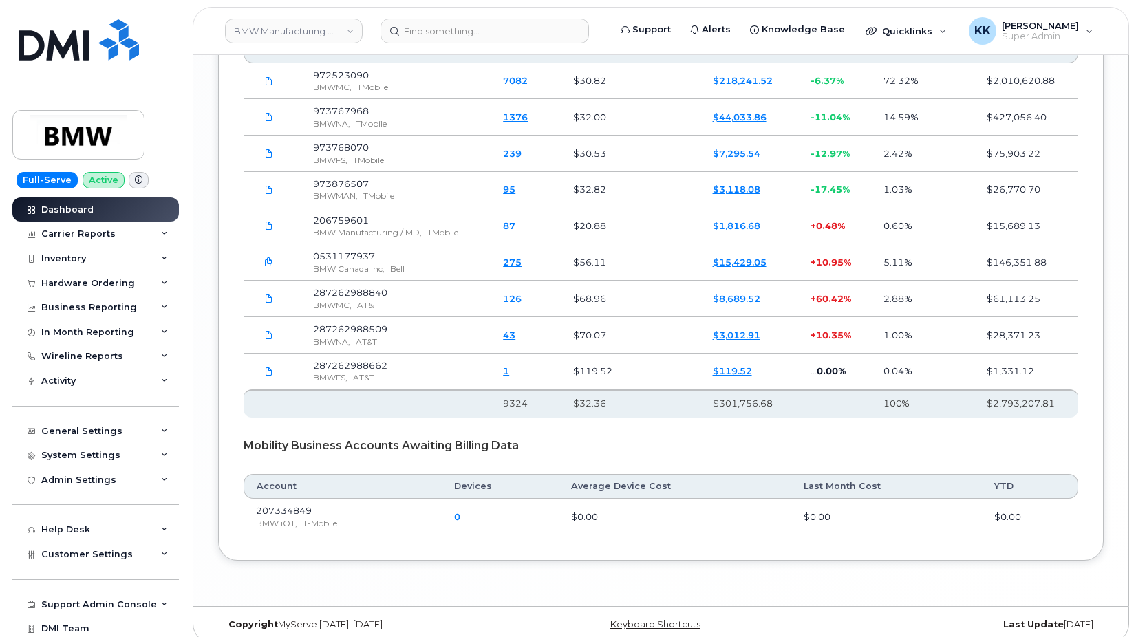
scroll to position [2399, 0]
click at [89, 561] on div "Customer Settings" at bounding box center [95, 554] width 167 height 25
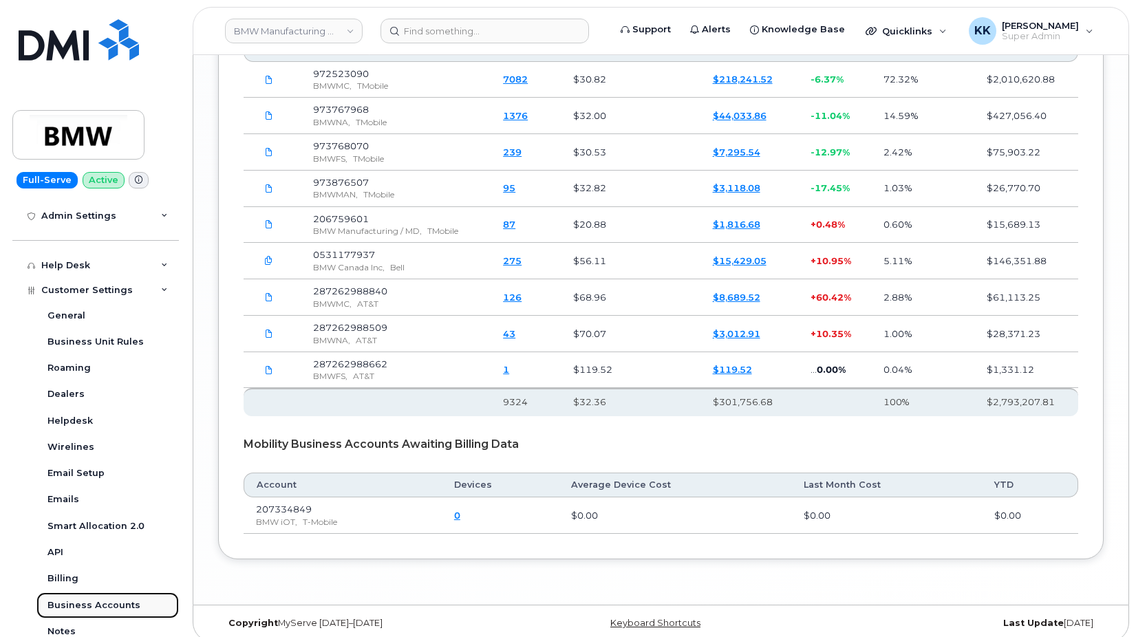
click at [94, 601] on div "Business Accounts" at bounding box center [93, 605] width 93 height 12
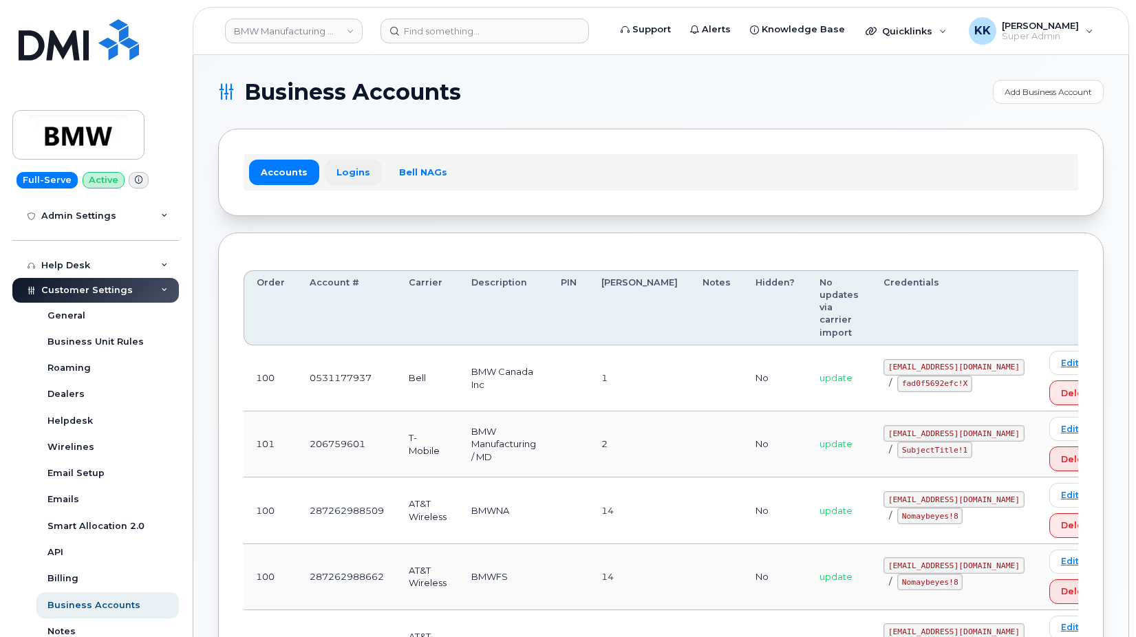
click at [339, 173] on link "Logins" at bounding box center [353, 172] width 57 height 25
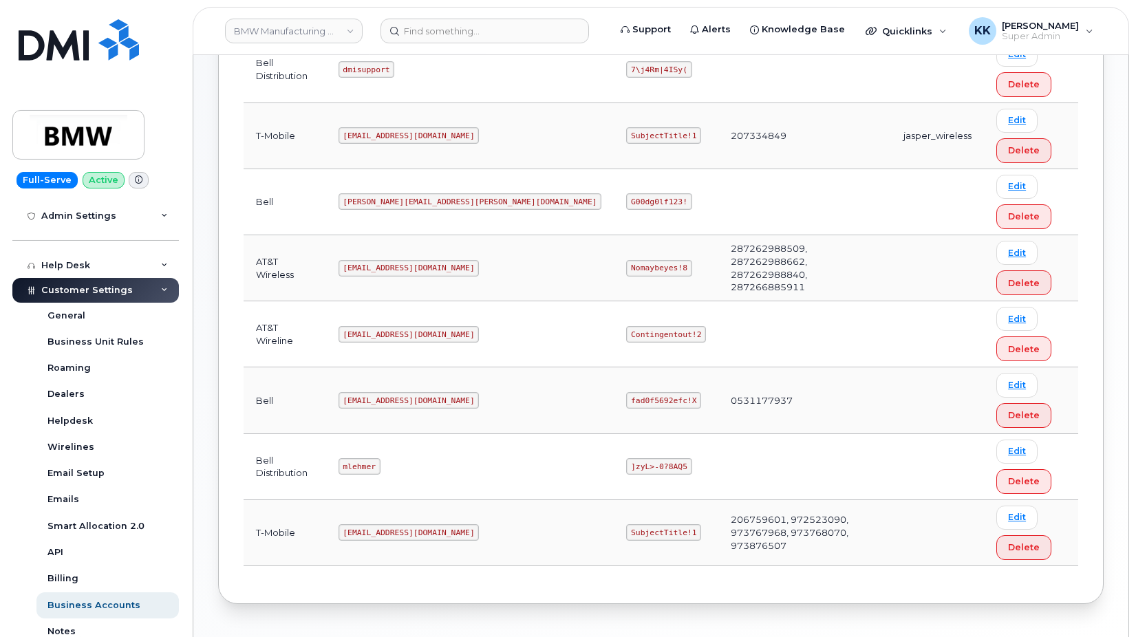
scroll to position [281, 0]
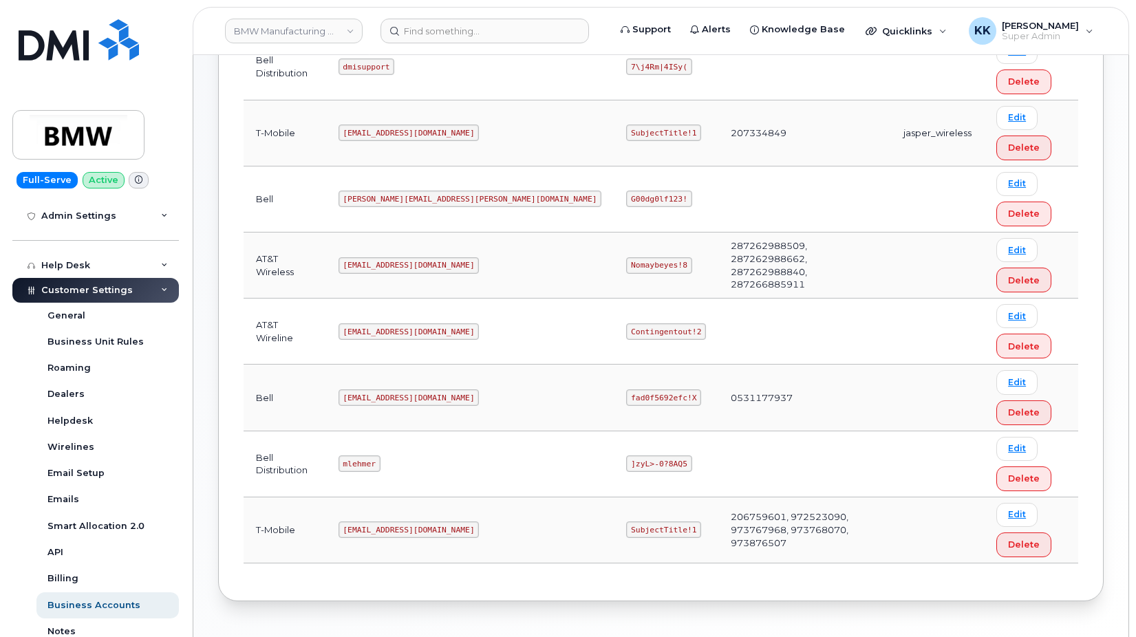
click at [412, 261] on code "MS-BMW@dminc.com" at bounding box center [409, 265] width 141 height 17
click at [626, 259] on code "Nomaybeyes!8" at bounding box center [658, 265] width 65 height 17
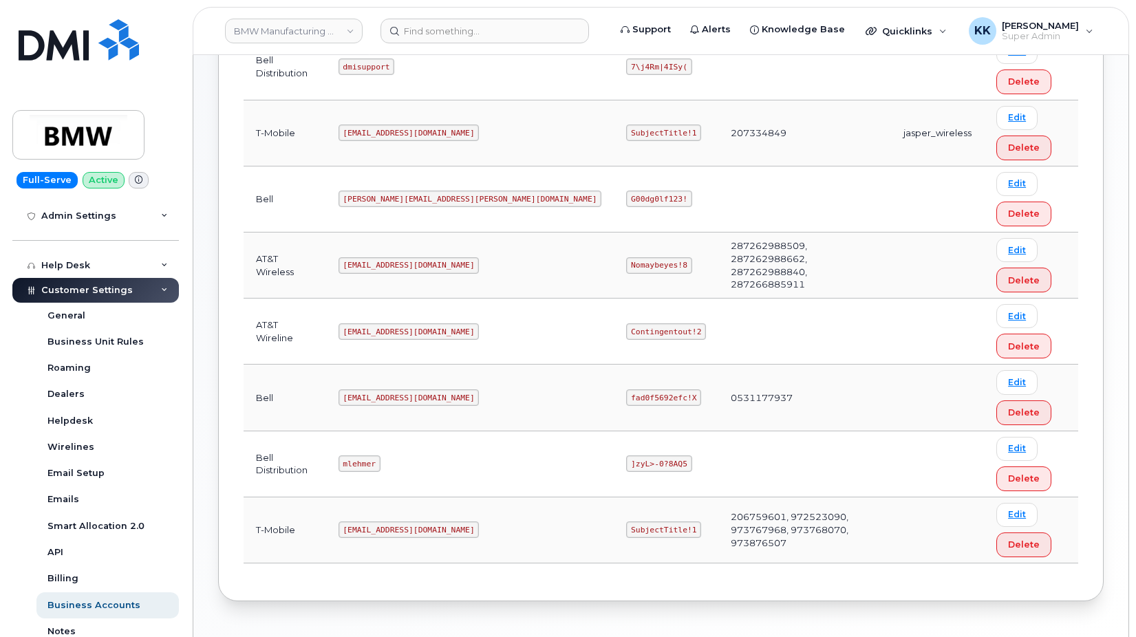
click at [626, 259] on code "Nomaybeyes!8" at bounding box center [658, 265] width 65 height 17
